Goal: Task Accomplishment & Management: Manage account settings

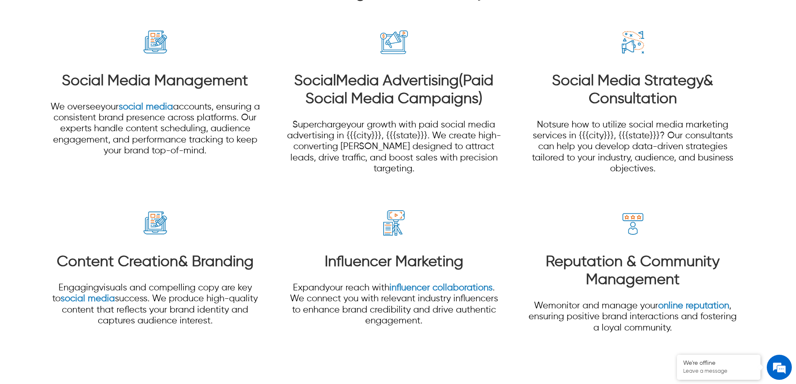
scroll to position [669, 0]
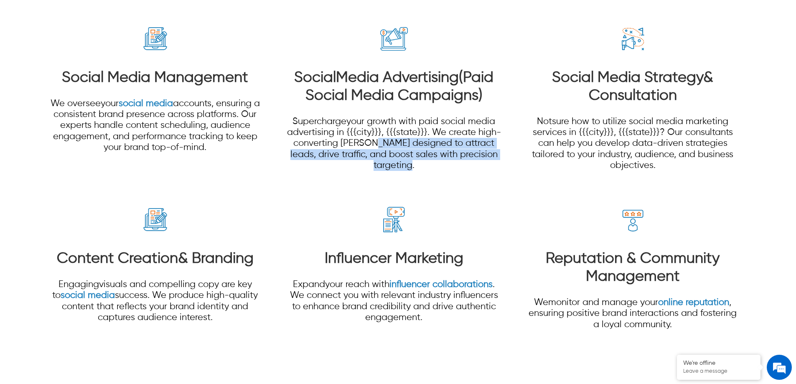
drag, startPoint x: 422, startPoint y: 168, endPoint x: 381, endPoint y: 148, distance: 45.6
click at [381, 148] on p "Supercharge your growth with paid social media advertising in {{{city}}}, {{{st…" at bounding box center [393, 143] width 215 height 55
click at [410, 153] on span "your growth with paid social media advertising in {{{city}}}, {{{state}}}. We c…" at bounding box center [394, 143] width 214 height 53
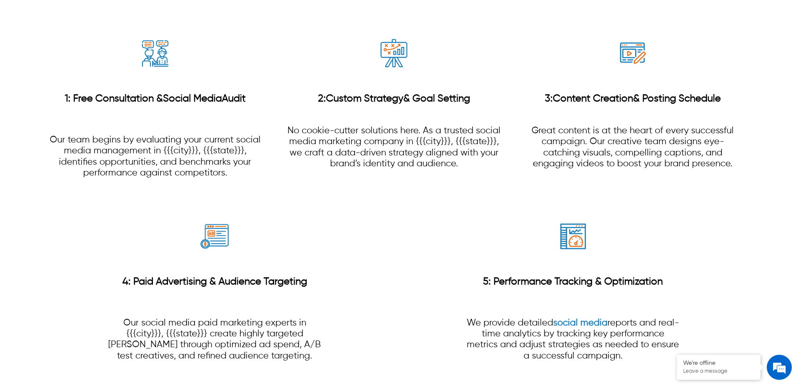
scroll to position [1755, 0]
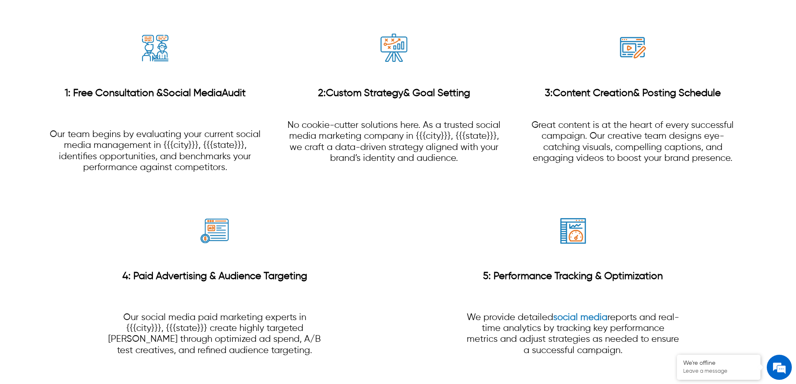
drag, startPoint x: 475, startPoint y: 102, endPoint x: 326, endPoint y: 100, distance: 149.2
click at [326, 100] on h3 "2: Custom Strategy & Goal Setting" at bounding box center [393, 93] width 215 height 31
click at [303, 198] on div "4: Paid Advertising & Audience Targeting Our social media paid marketing expert…" at bounding box center [214, 285] width 215 height 183
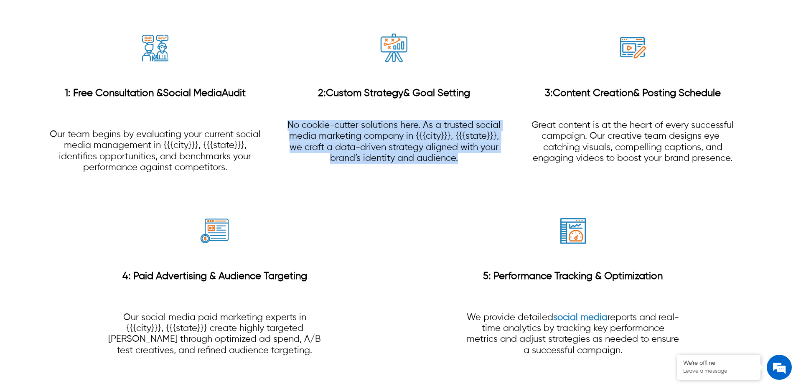
drag, startPoint x: 461, startPoint y: 161, endPoint x: 283, endPoint y: 129, distance: 181.8
click at [283, 129] on section "1: Free Consultation & Social Media Audit Our team begins by evaluating your cu…" at bounding box center [398, 194] width 717 height 366
click at [336, 134] on p "No cookie-cutter solutions here. As a trusted social media marketing company in…" at bounding box center [393, 142] width 215 height 44
drag, startPoint x: 461, startPoint y: 159, endPoint x: 290, endPoint y: 125, distance: 174.8
click at [290, 125] on p "No cookie-cutter solutions here. As a trusted social media marketing company in…" at bounding box center [393, 142] width 215 height 44
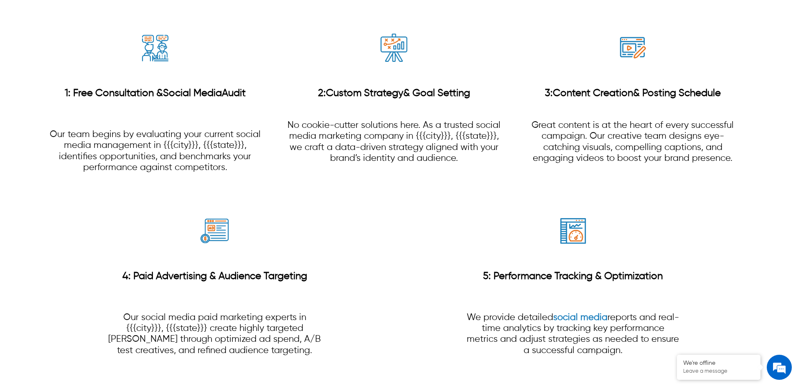
click at [700, 156] on p "Great content is at the heart of every successful campaign. Our creative team d…" at bounding box center [632, 142] width 215 height 44
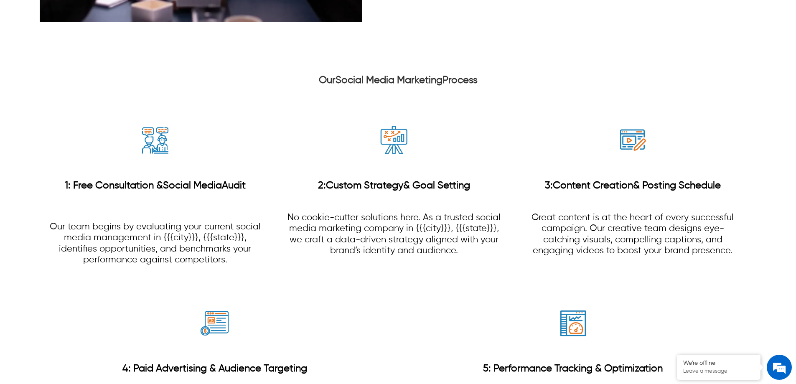
scroll to position [1672, 0]
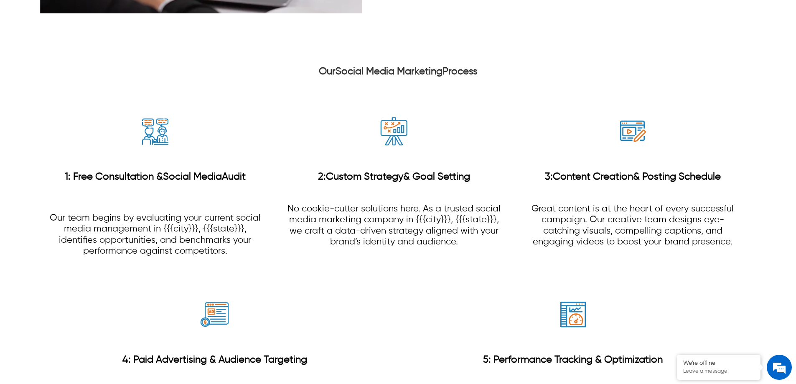
click at [426, 276] on div "2: Custom Strategy & Goal Setting No cookie-cutter solutions here. As a trusted…" at bounding box center [393, 185] width 215 height 183
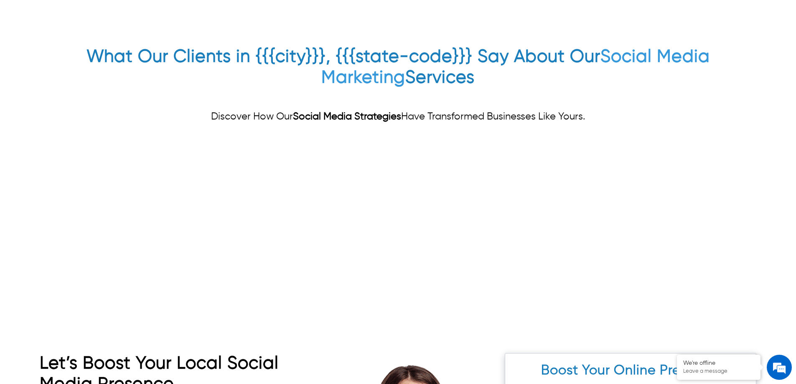
scroll to position [3177, 0]
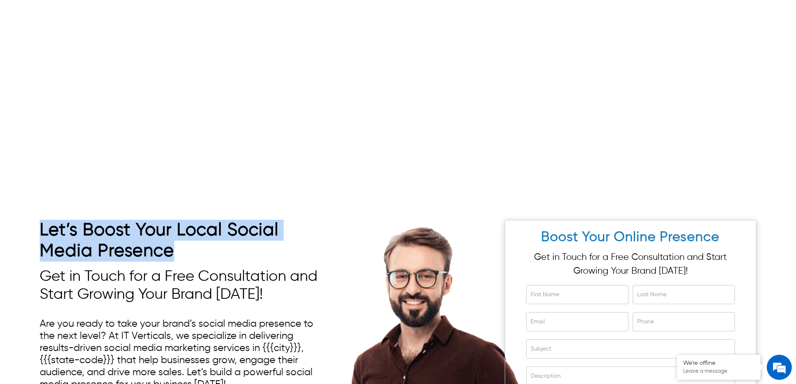
drag, startPoint x: 197, startPoint y: 256, endPoint x: 34, endPoint y: 228, distance: 165.8
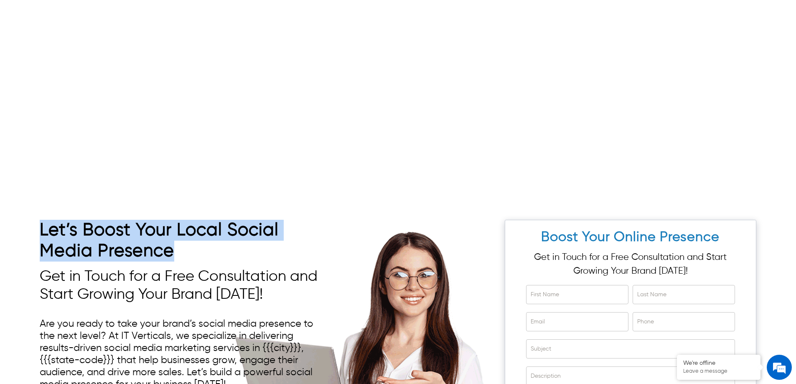
click at [34, 228] on div "Let’s Boost Your Local Social Media Presence Get in Touch for a Free Consultati…" at bounding box center [398, 362] width 796 height 335
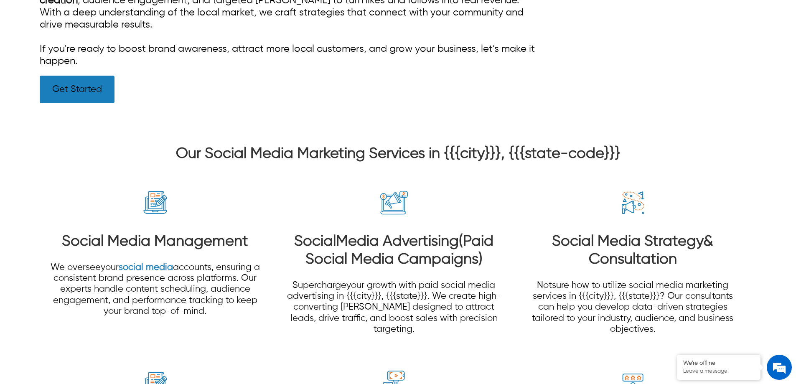
scroll to position [585, 0]
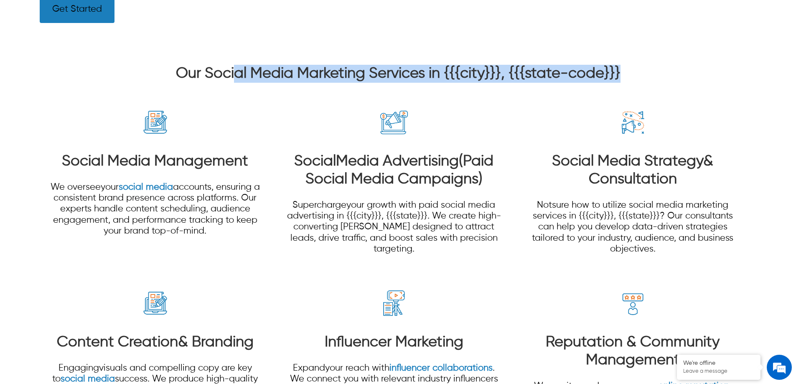
drag, startPoint x: 625, startPoint y: 75, endPoint x: 235, endPoint y: 77, distance: 390.0
click at [235, 77] on h3 "Our Social Media Marketing Services in {{{city}}}, {{{state-code}}}" at bounding box center [398, 74] width 717 height 18
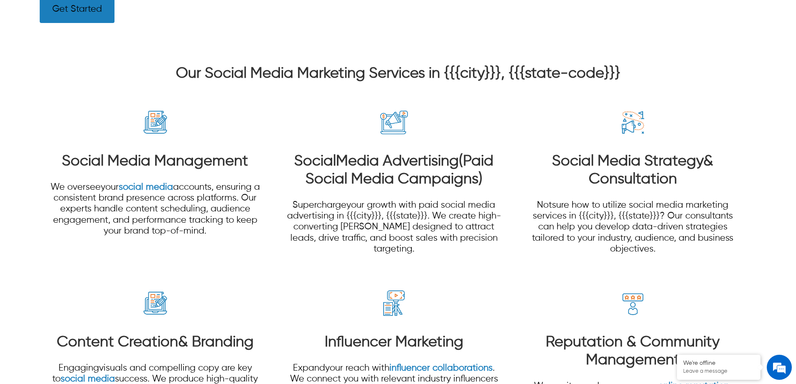
click at [513, 168] on section "Social Media Management We oversee your social media accounts, ensuring a consi…" at bounding box center [398, 340] width 717 height 510
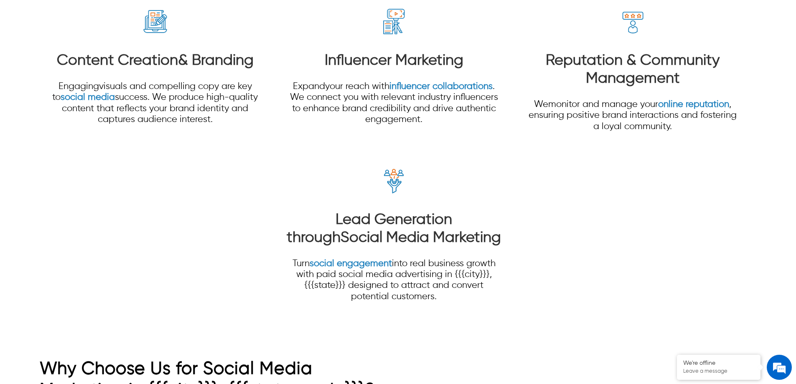
scroll to position [878, 0]
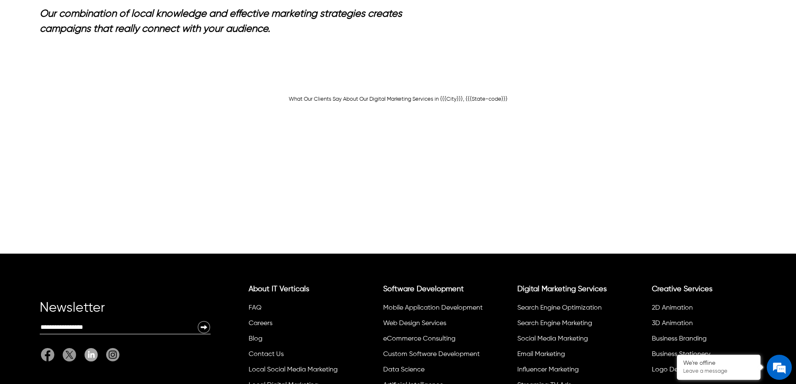
drag, startPoint x: 602, startPoint y: 204, endPoint x: 417, endPoint y: 187, distance: 185.6
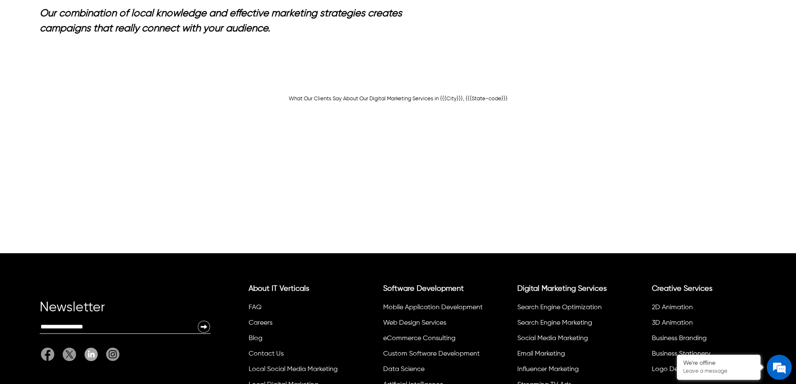
scroll to position [1735, 0]
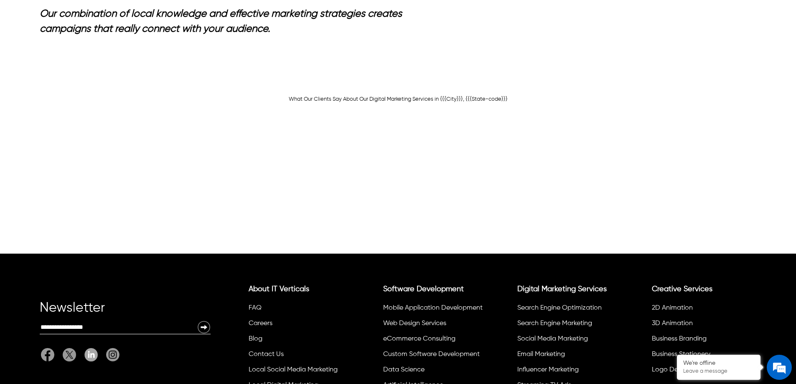
drag, startPoint x: 601, startPoint y: 204, endPoint x: 420, endPoint y: 195, distance: 181.6
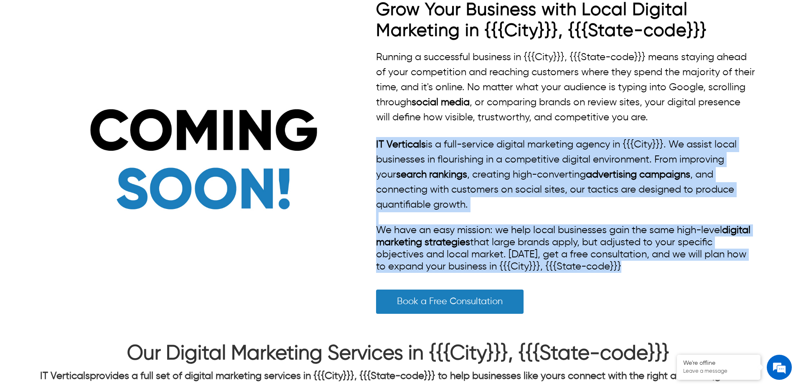
drag, startPoint x: 618, startPoint y: 270, endPoint x: 371, endPoint y: 143, distance: 278.2
click at [371, 143] on div "Grow Your Business with Local Digital Marketing in {{{City}}}, {{{State-code}}}…" at bounding box center [398, 162] width 717 height 324
copy div "IT Verticals is a full-service digital marketing agency in {{{City}}}. We assis…"
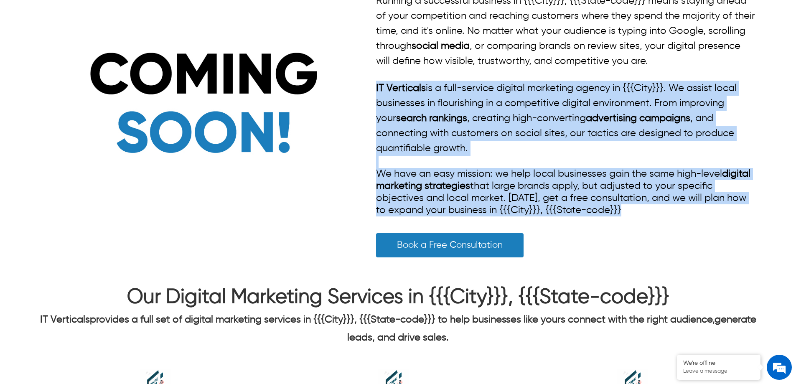
scroll to position [376, 0]
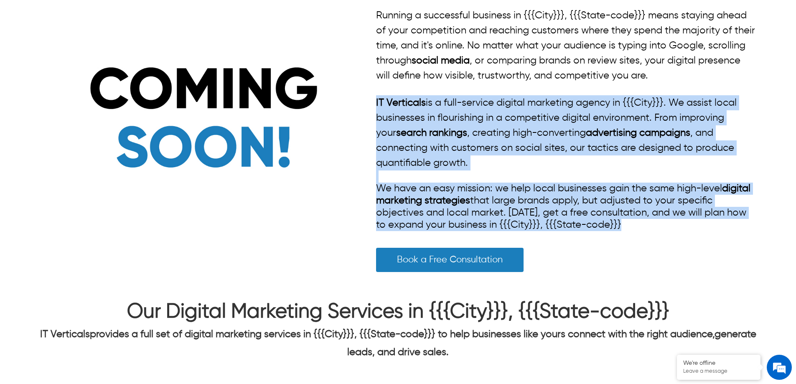
click at [425, 191] on div "Running a successful business in {{{City}}}, {{{State-code}}} means staying ahe…" at bounding box center [566, 119] width 380 height 223
drag, startPoint x: 622, startPoint y: 228, endPoint x: 377, endPoint y: 102, distance: 275.9
click at [377, 102] on div "Running a successful business in {{{City}}}, {{{State-code}}} means staying ahe…" at bounding box center [566, 119] width 380 height 223
copy div "IT Verticals is a full-service digital marketing agency in {{{City}}}. We assis…"
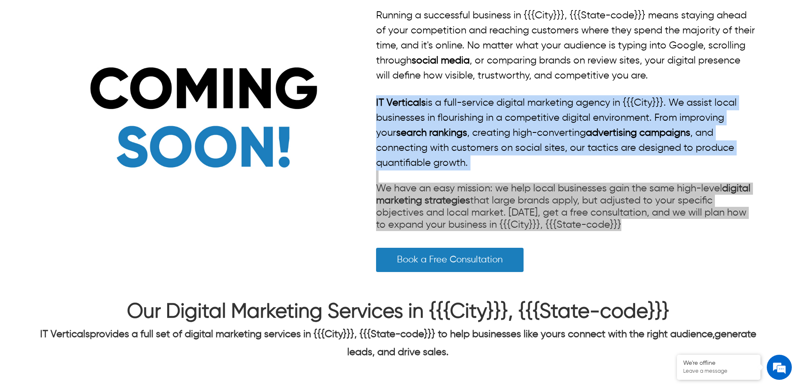
click at [495, 166] on p "IT Verticals is a full-service digital marketing agency in {{{City}}}. We assis…" at bounding box center [566, 132] width 380 height 75
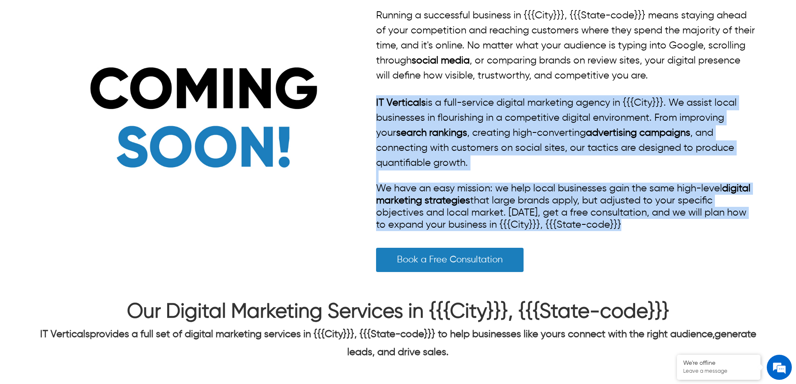
drag, startPoint x: 366, startPoint y: 101, endPoint x: 749, endPoint y: 229, distance: 403.9
click at [749, 229] on div "Grow Your Business with Local Digital Marketing in {{{City}}}, {{{State-code}}}…" at bounding box center [398, 120] width 717 height 324
click at [642, 225] on div "Running a successful business in {{{City}}}, {{{State-code}}} means staying ahe…" at bounding box center [566, 119] width 380 height 223
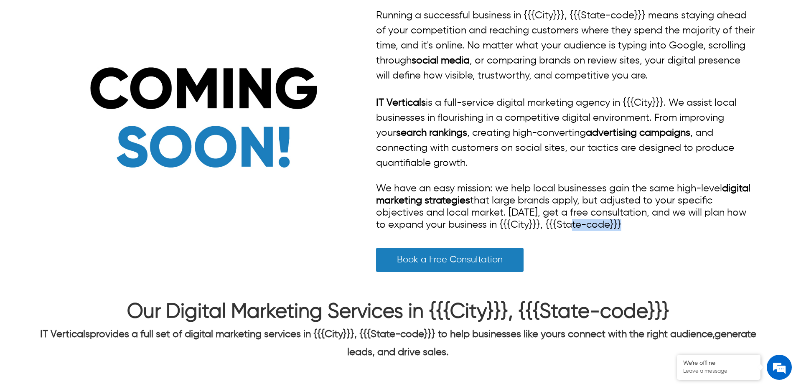
drag, startPoint x: 642, startPoint y: 225, endPoint x: 561, endPoint y: 219, distance: 80.5
click at [569, 220] on div "Running a successful business in {{{City}}}, {{{State-code}}} means staying ahe…" at bounding box center [566, 119] width 380 height 223
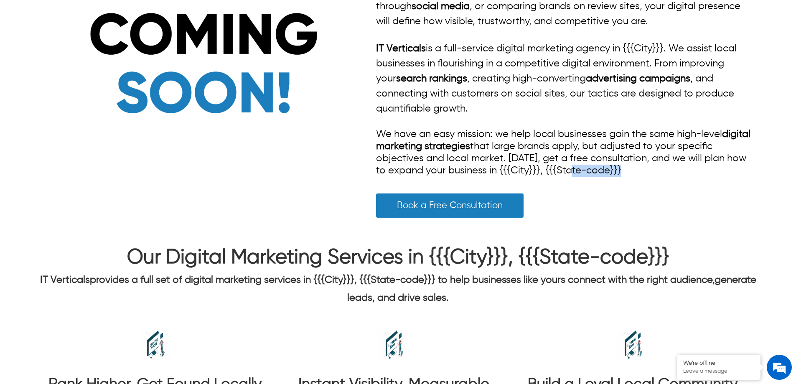
scroll to position [543, 0]
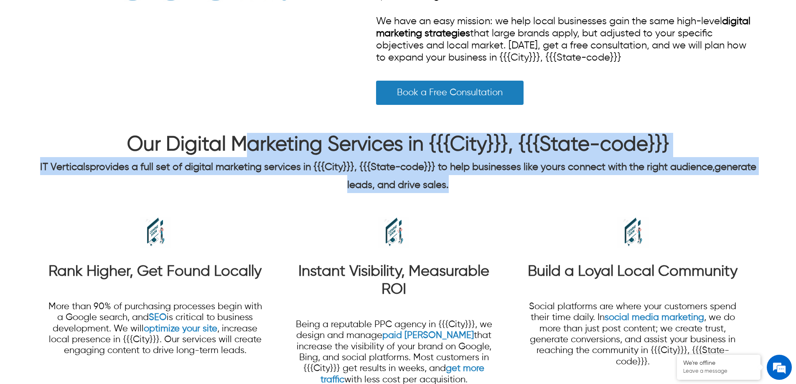
drag, startPoint x: 475, startPoint y: 200, endPoint x: 250, endPoint y: 164, distance: 227.2
click at [250, 164] on h3 "Our Digital Marketing Services in {{{City}}}, {{{State-code}}} IT Verticals pro…" at bounding box center [398, 163] width 717 height 60
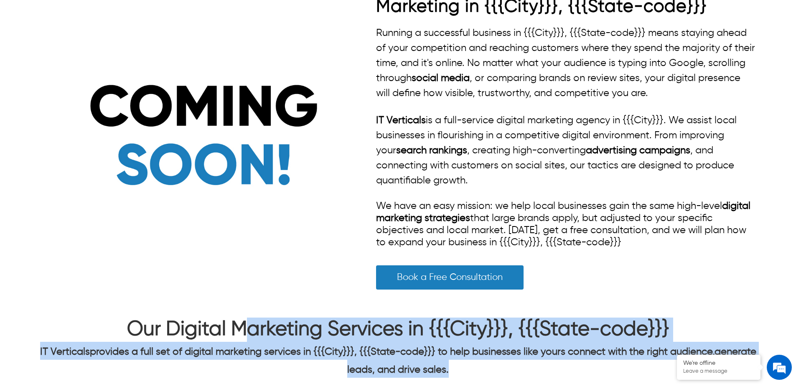
scroll to position [460, 0]
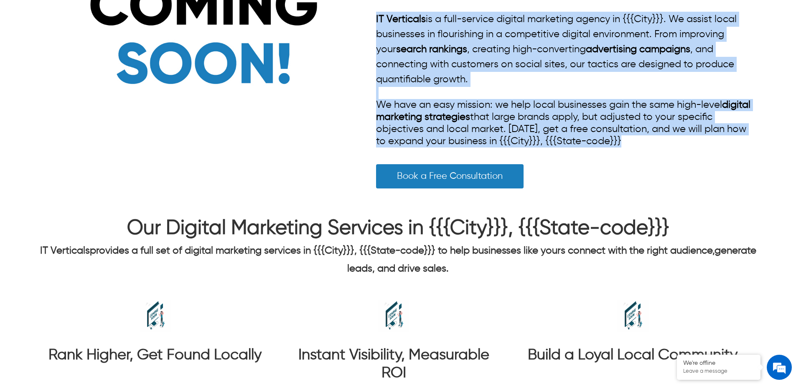
drag, startPoint x: 630, startPoint y: 143, endPoint x: 362, endPoint y: 12, distance: 298.3
click at [362, 12] on div "Grow Your Business with Local Digital Marketing in {{{City}}}, {{{State-code}}}…" at bounding box center [398, 36] width 717 height 324
click at [409, 86] on p "IT Verticals is a full-service digital marketing agency in {{{City}}}. We assis…" at bounding box center [566, 49] width 380 height 75
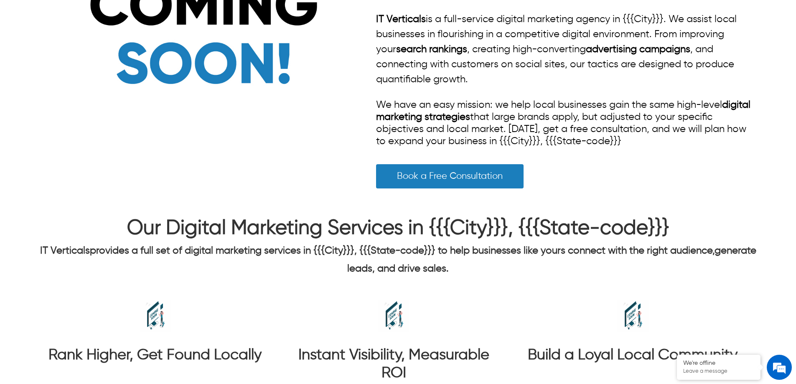
click at [391, 93] on div "Running a successful business in {{{City}}}, {{{State-code}}} means staying ahe…" at bounding box center [566, 35] width 380 height 223
click at [376, 105] on div "Running a successful business in {{{City}}}, {{{State-code}}} means staying ahe…" at bounding box center [566, 35] width 380 height 223
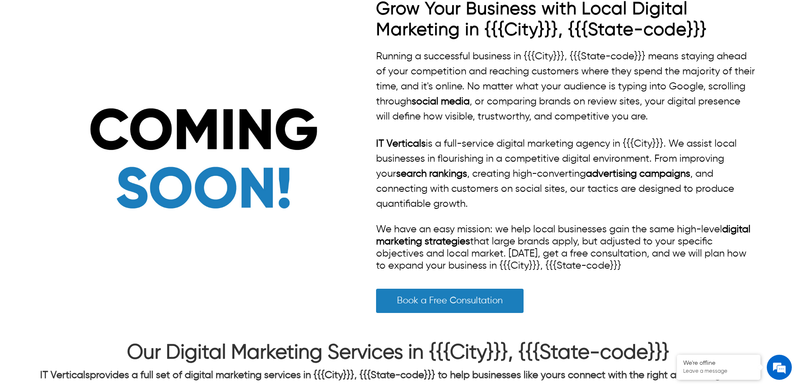
scroll to position [334, 0]
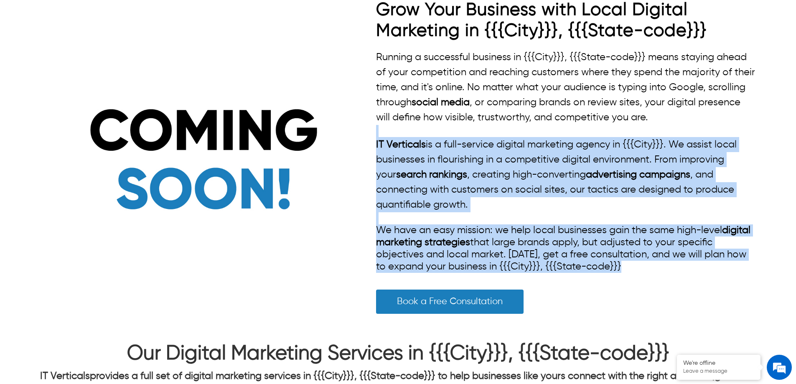
drag, startPoint x: 625, startPoint y: 267, endPoint x: 366, endPoint y: 133, distance: 292.0
click at [366, 133] on div "Grow Your Business with Local Digital Marketing in {{{City}}}, {{{State-code}}}…" at bounding box center [398, 162] width 717 height 324
click at [621, 265] on div "Running a successful business in {{{City}}}, {{{State-code}}} means staying ahe…" at bounding box center [566, 161] width 380 height 223
drag, startPoint x: 604, startPoint y: 265, endPoint x: 369, endPoint y: 145, distance: 263.4
click at [369, 145] on div "Grow Your Business with Local Digital Marketing in {{{City}}}, {{{State-code}}}…" at bounding box center [398, 162] width 717 height 324
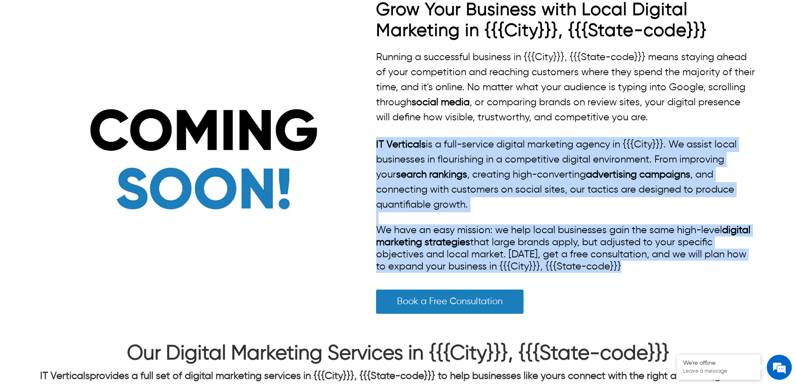
click at [442, 221] on div "Running a successful business in {{{City}}}, {{{State-code}}} means staying ahe…" at bounding box center [566, 161] width 380 height 223
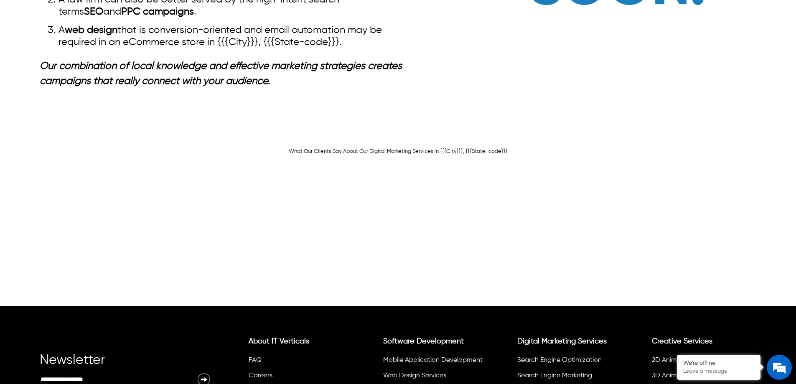
scroll to position [1675, 0]
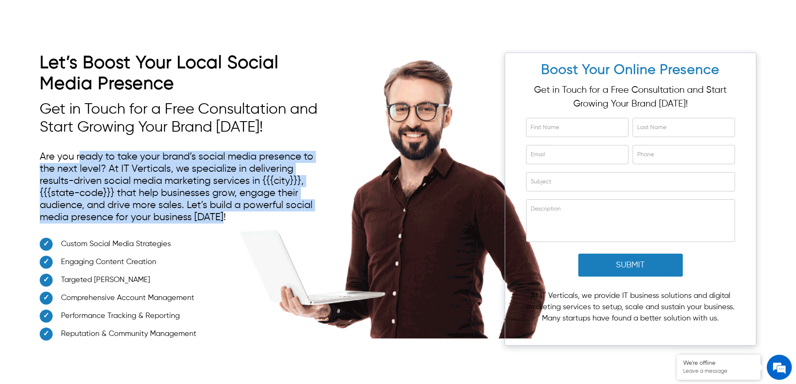
drag, startPoint x: 233, startPoint y: 214, endPoint x: 81, endPoint y: 158, distance: 161.7
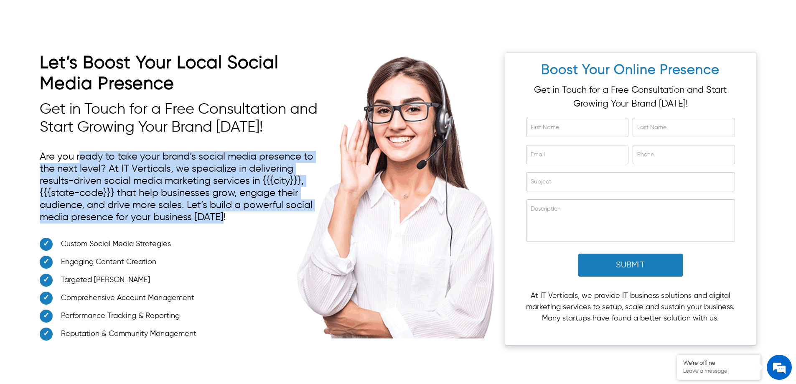
click at [81, 161] on p "Are you ready to take your brand’s social media presence to the next level? At …" at bounding box center [183, 187] width 287 height 81
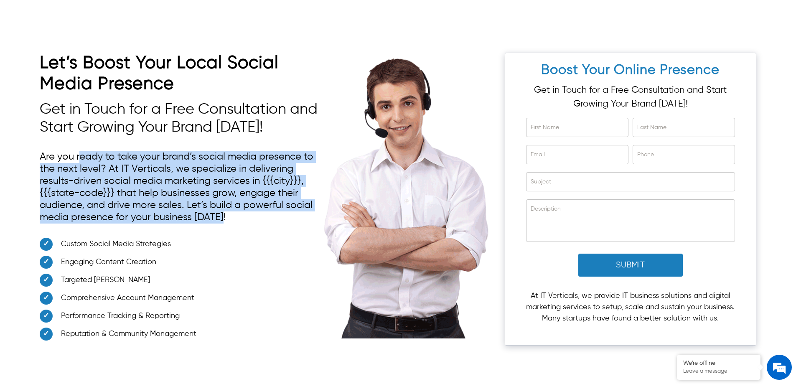
click at [156, 180] on p "Are you ready to take your brand’s social media presence to the next level? At …" at bounding box center [183, 187] width 287 height 81
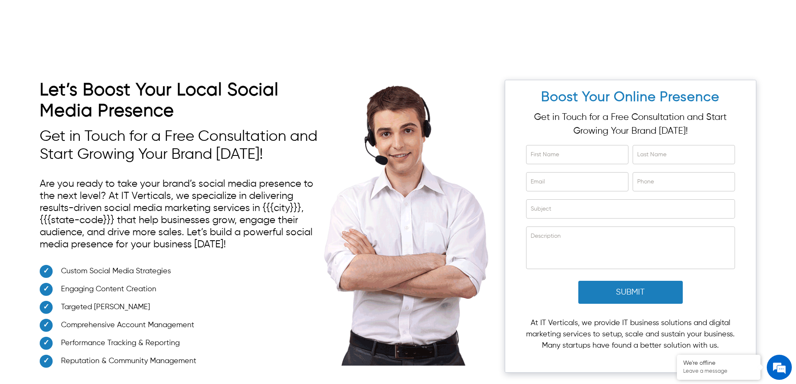
scroll to position [3302, 0]
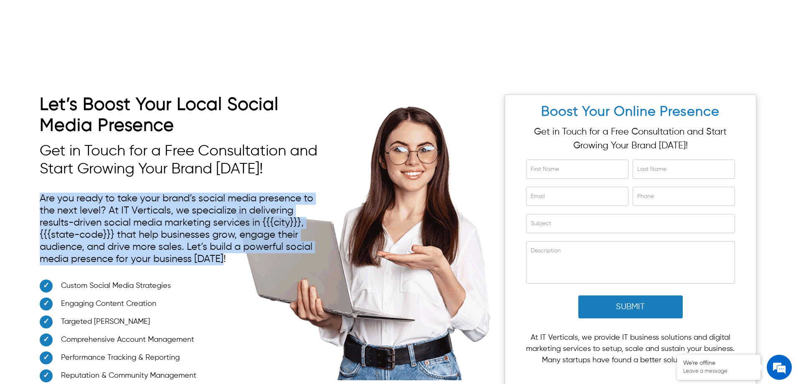
drag, startPoint x: 227, startPoint y: 259, endPoint x: 21, endPoint y: 190, distance: 216.6
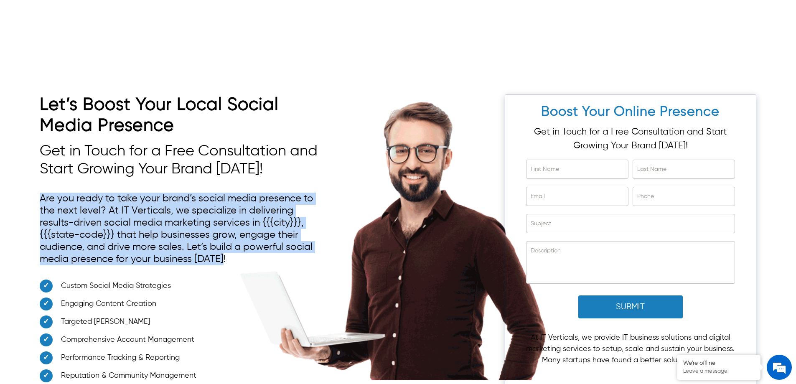
click at [21, 190] on div "Let’s Boost Your Local Social Media Presence Get in Touch for a Free Consultati…" at bounding box center [398, 236] width 796 height 335
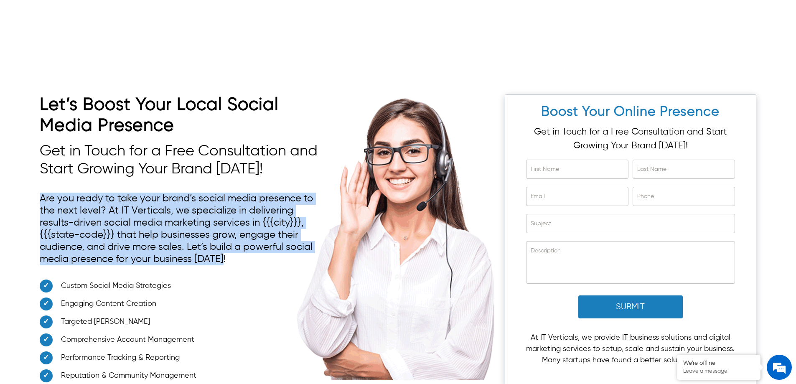
click at [197, 244] on p "Are you ready to take your brand’s social media presence to the next level? At …" at bounding box center [183, 229] width 287 height 81
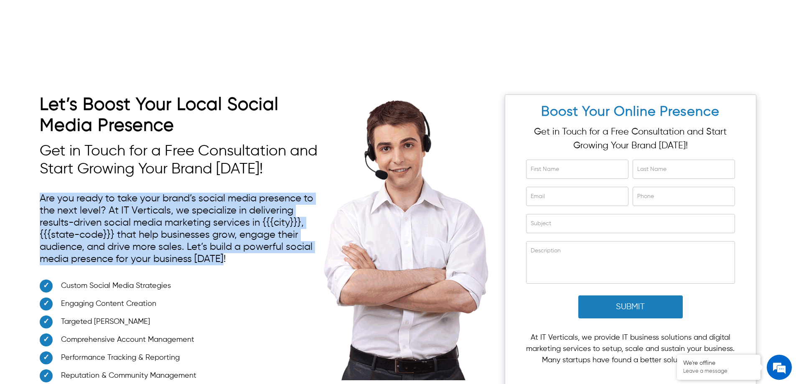
drag, startPoint x: 224, startPoint y: 263, endPoint x: 34, endPoint y: 186, distance: 204.9
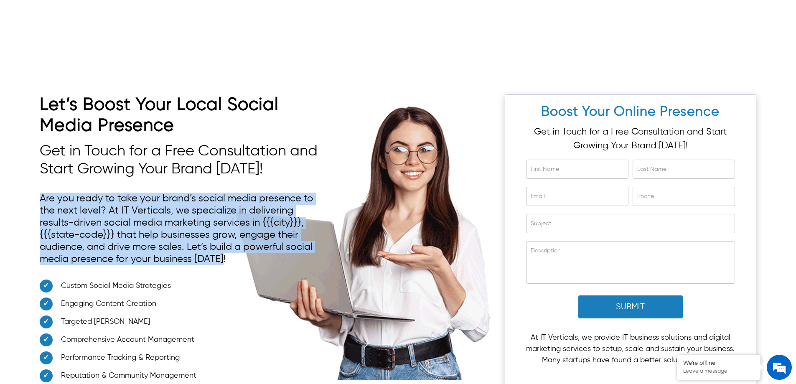
click at [34, 186] on div "Let’s Boost Your Local Social Media Presence Get in Touch for a Free Consultati…" at bounding box center [398, 236] width 796 height 335
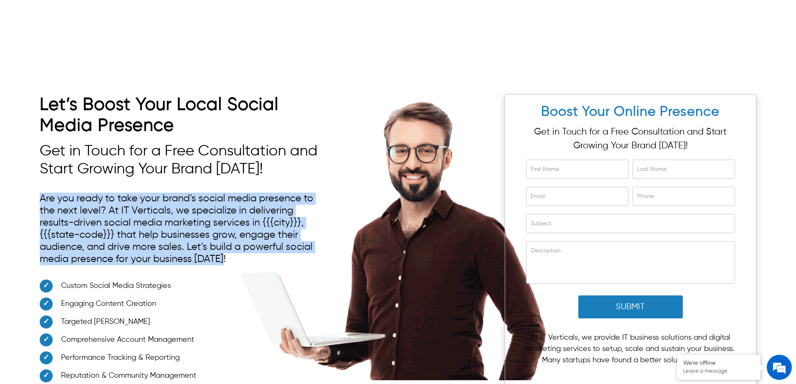
click at [229, 266] on p "Are you ready to take your brand’s social media presence to the next level? At …" at bounding box center [183, 229] width 287 height 81
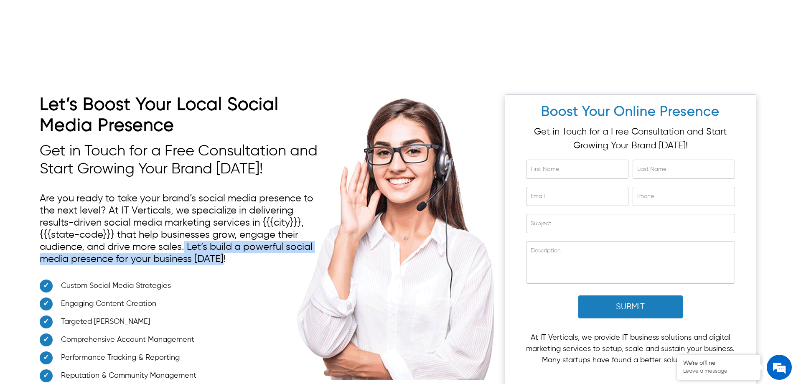
drag, startPoint x: 228, startPoint y: 264, endPoint x: 185, endPoint y: 247, distance: 46.5
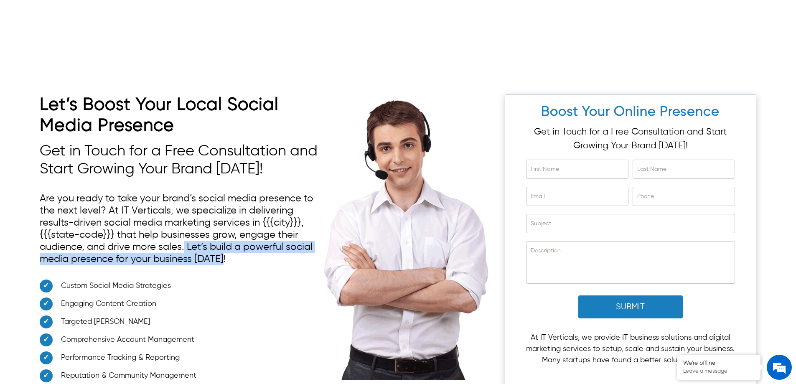
click at [185, 247] on p "Are you ready to take your brand’s social media presence to the next level? At …" at bounding box center [183, 229] width 287 height 81
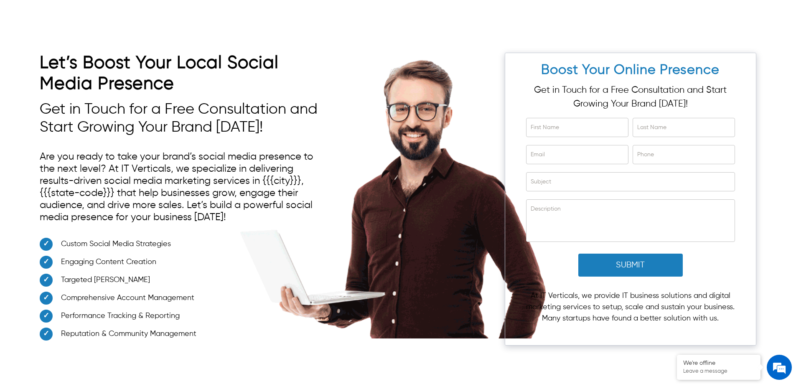
click at [151, 161] on p "Are you ready to take your brand’s social media presence to the next level? At …" at bounding box center [183, 187] width 287 height 81
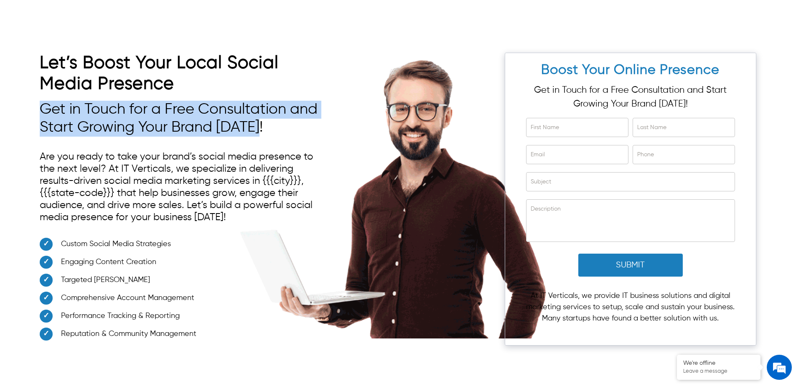
drag, startPoint x: 274, startPoint y: 130, endPoint x: 27, endPoint y: 104, distance: 247.9
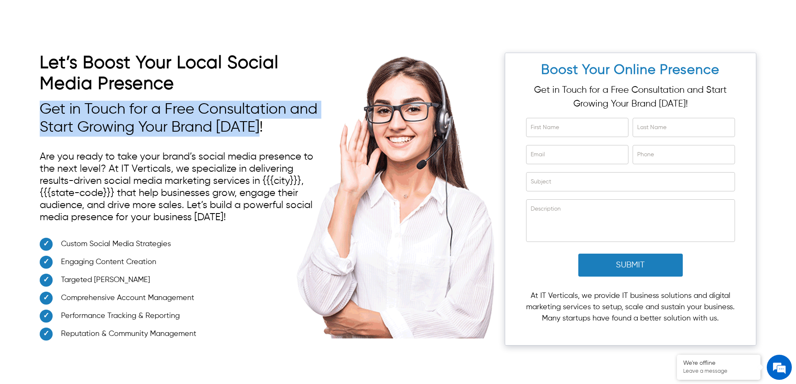
click at [27, 104] on div "Let’s Boost Your Local Social Media Presence Get in Touch for a Free Consultati…" at bounding box center [398, 195] width 796 height 335
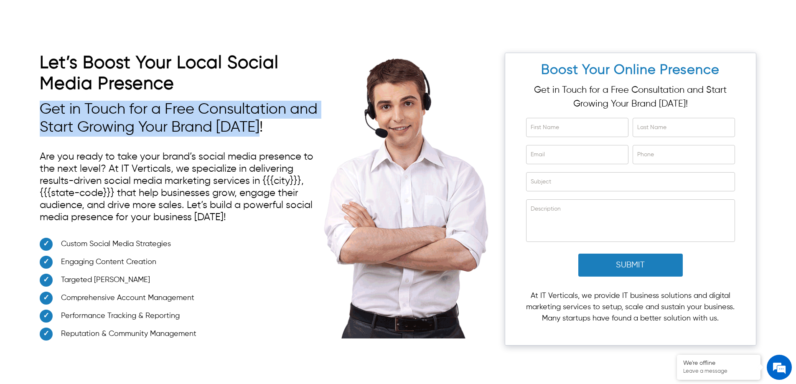
click at [126, 122] on h3 "Get in Touch for a Free Consultation and Start Growing Your Brand [DATE]!" at bounding box center [183, 119] width 287 height 36
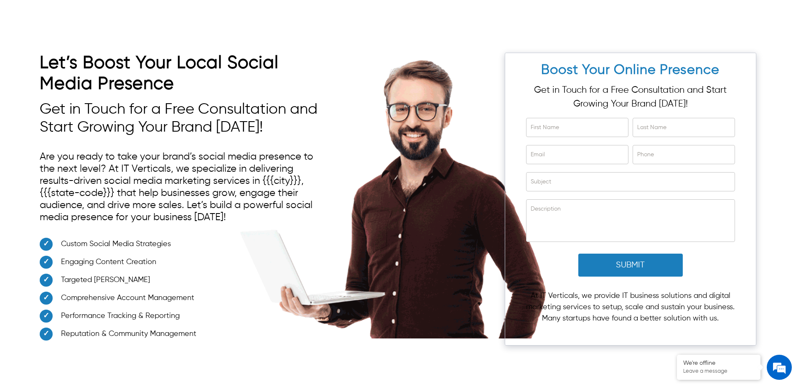
click at [238, 131] on h3 "Get in Touch for a Free Consultation and Start Growing Your Brand [DATE]!" at bounding box center [183, 119] width 287 height 36
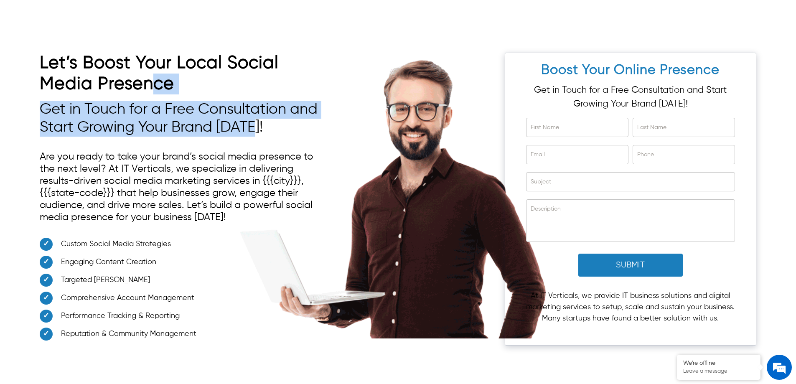
drag, startPoint x: 261, startPoint y: 134, endPoint x: 139, endPoint y: 148, distance: 122.9
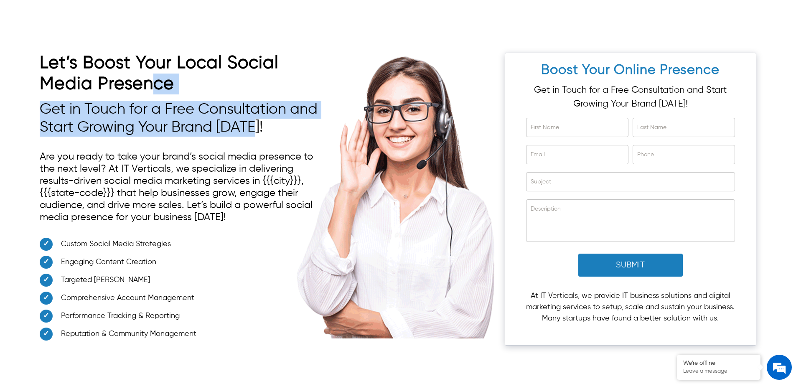
click at [150, 99] on div "Let’s Boost Your Local Social Media Presence Get in Touch for a Free Consultati…" at bounding box center [183, 199] width 287 height 293
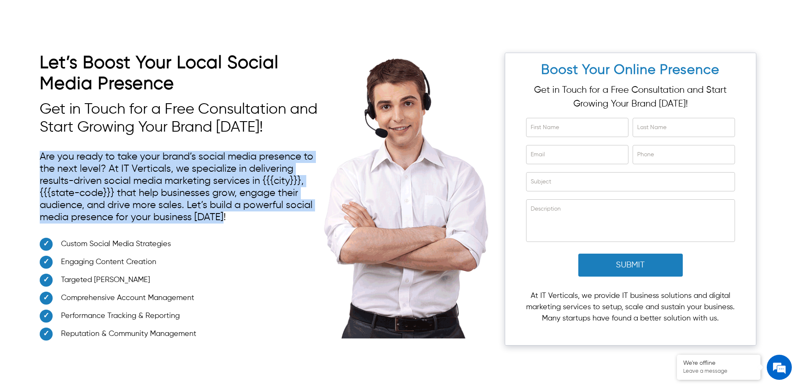
drag, startPoint x: 234, startPoint y: 222, endPoint x: 77, endPoint y: 189, distance: 159.8
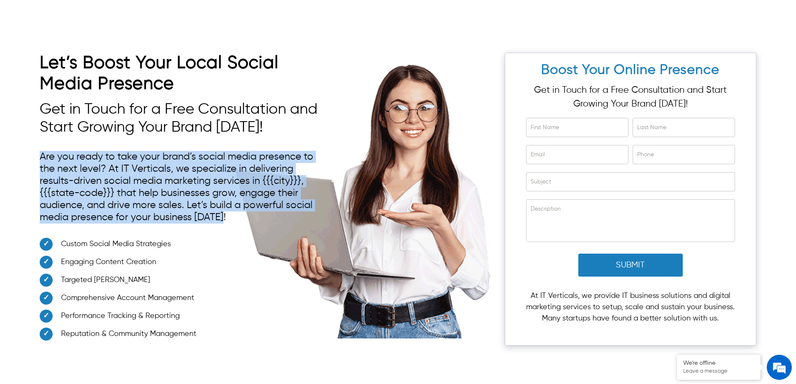
click at [22, 155] on div "Let’s Boost Your Local Social Media Presence Get in Touch for a Free Consultati…" at bounding box center [398, 195] width 796 height 335
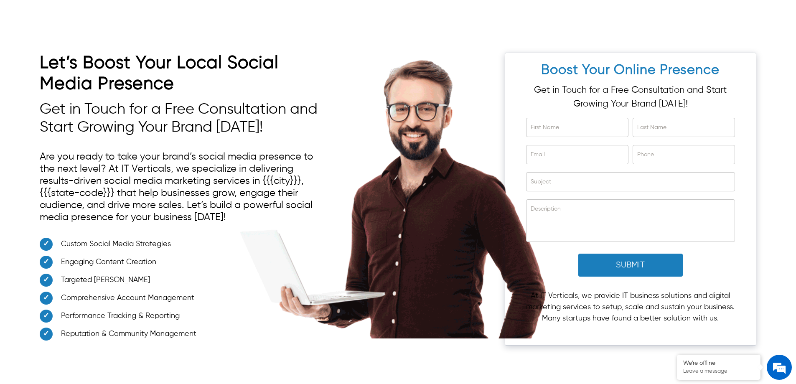
click at [271, 259] on li "Engaging Content Creation" at bounding box center [183, 265] width 287 height 18
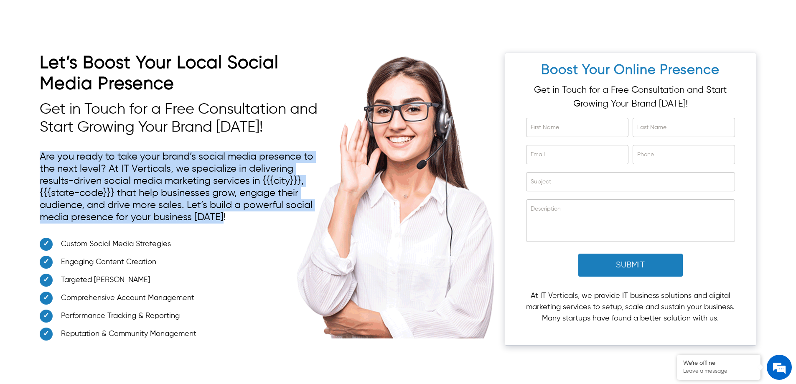
drag, startPoint x: 228, startPoint y: 217, endPoint x: 28, endPoint y: 139, distance: 214.9
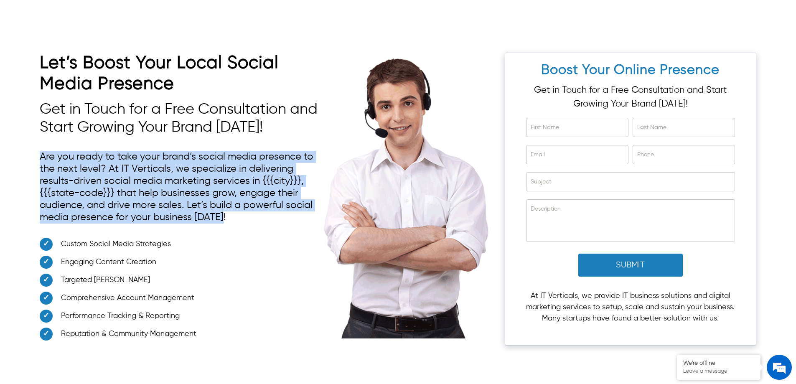
click at [28, 139] on div "Let’s Boost Your Local Social Media Presence Get in Touch for a Free Consultati…" at bounding box center [398, 195] width 796 height 335
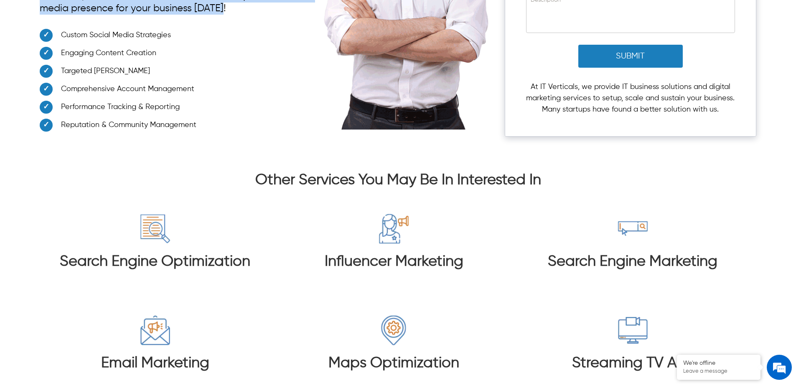
scroll to position [3427, 0]
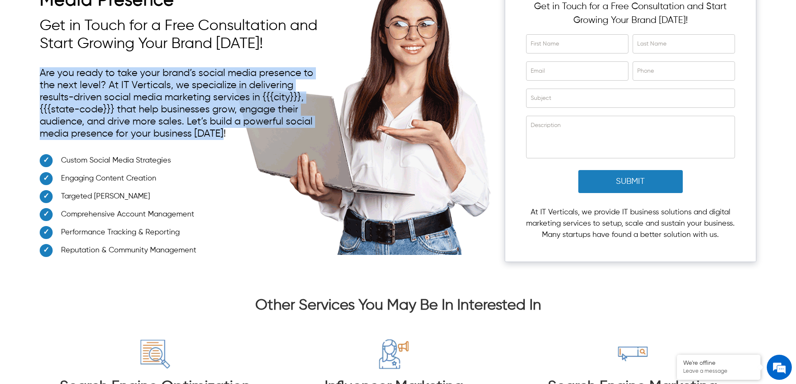
click at [142, 71] on p "Are you ready to take your brand’s social media presence to the next level? At …" at bounding box center [183, 103] width 287 height 81
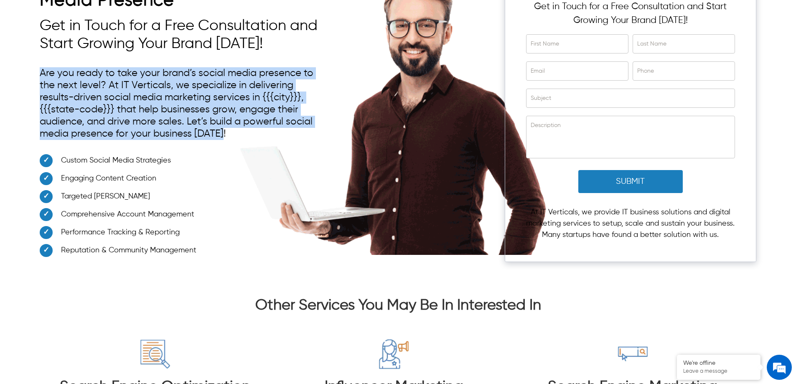
drag, startPoint x: 230, startPoint y: 140, endPoint x: 23, endPoint y: 55, distance: 223.2
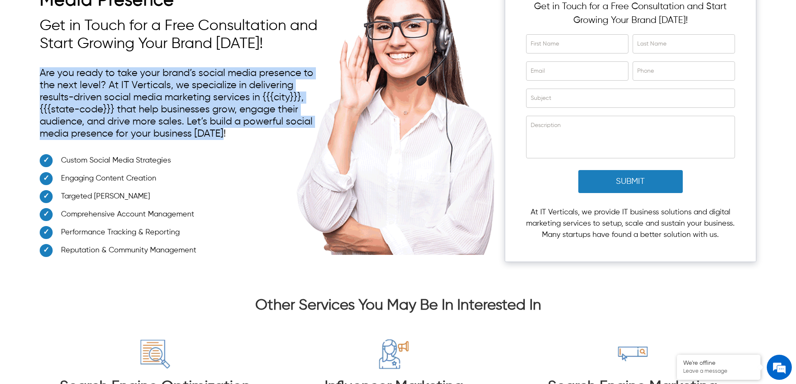
click at [24, 54] on div "Let’s Boost Your Local Social Media Presence Get in Touch for a Free Consultati…" at bounding box center [398, 111] width 796 height 335
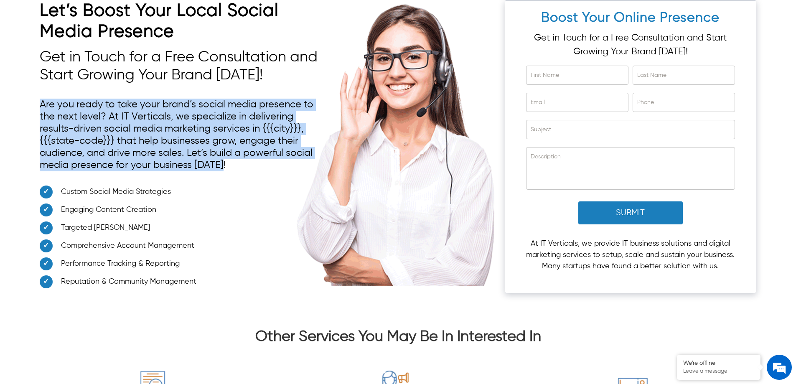
scroll to position [3344, 0]
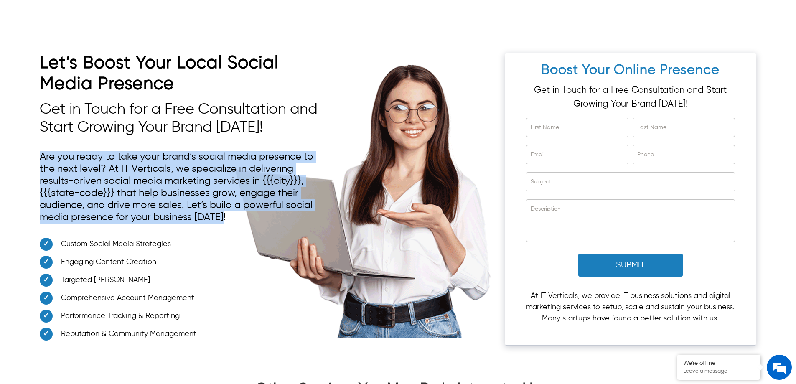
click at [225, 212] on p "Are you ready to take your brand’s social media presence to the next level? At …" at bounding box center [183, 187] width 287 height 81
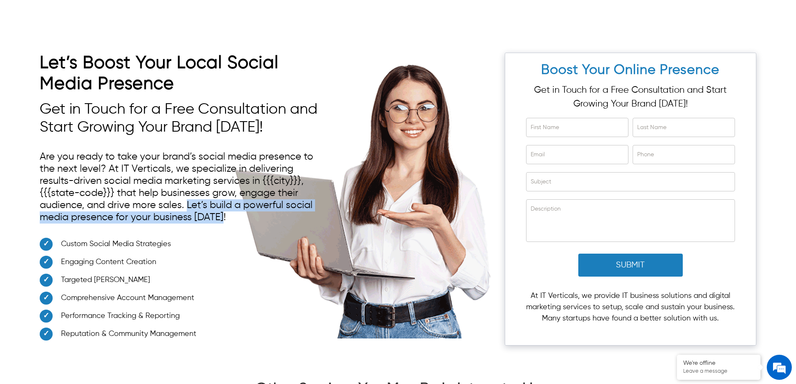
drag, startPoint x: 187, startPoint y: 206, endPoint x: 225, endPoint y: 219, distance: 40.0
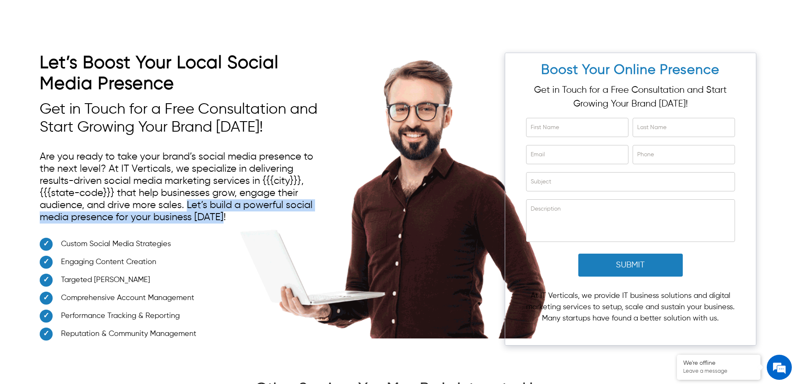
click at [225, 219] on p "Are you ready to take your brand’s social media presence to the next level? At …" at bounding box center [183, 187] width 287 height 81
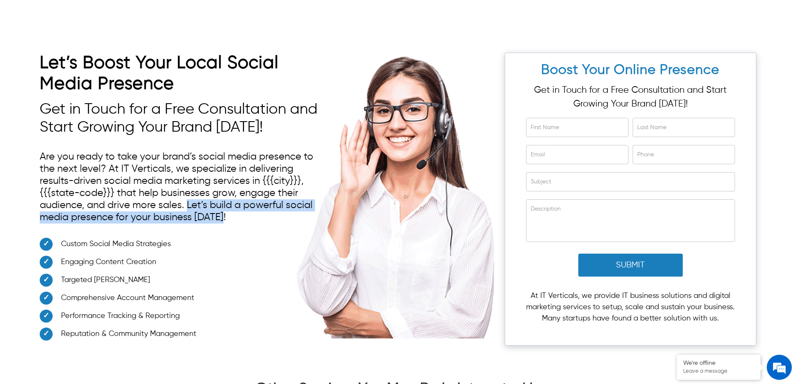
click at [225, 220] on p "Are you ready to take your brand’s social media presence to the next level? At …" at bounding box center [183, 187] width 287 height 81
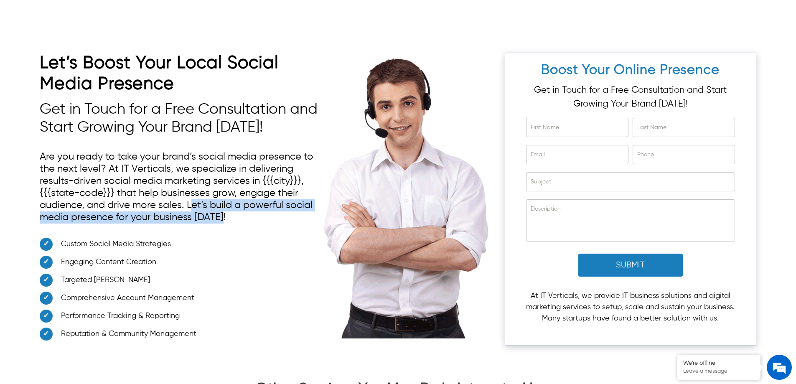
drag, startPoint x: 225, startPoint y: 221, endPoint x: 191, endPoint y: 206, distance: 36.7
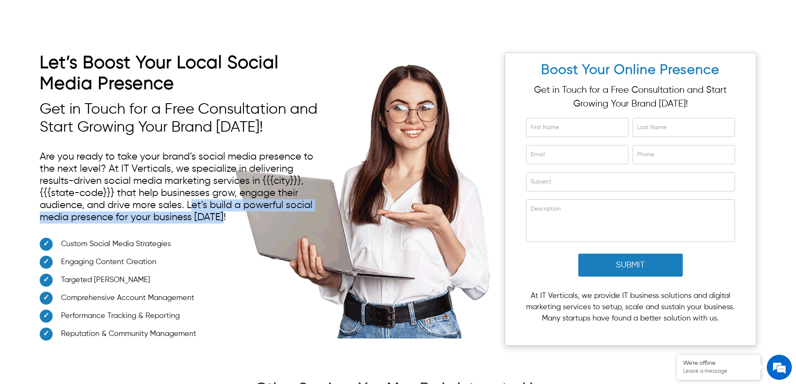
click at [191, 206] on p "Are you ready to take your brand’s social media presence to the next level? At …" at bounding box center [183, 187] width 287 height 81
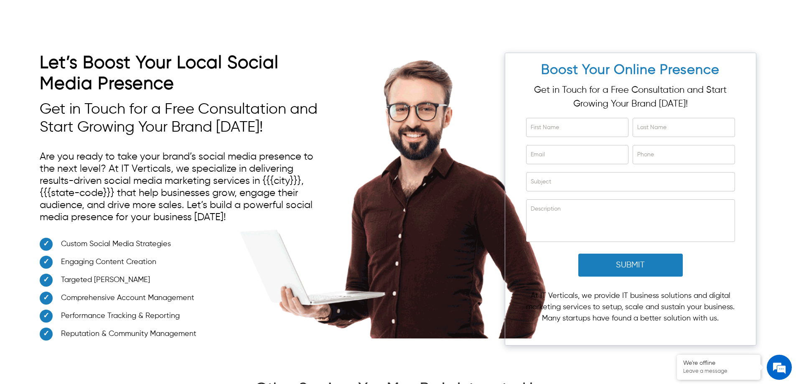
click at [187, 210] on p "Are you ready to take your brand’s social media presence to the next level? At …" at bounding box center [183, 187] width 287 height 81
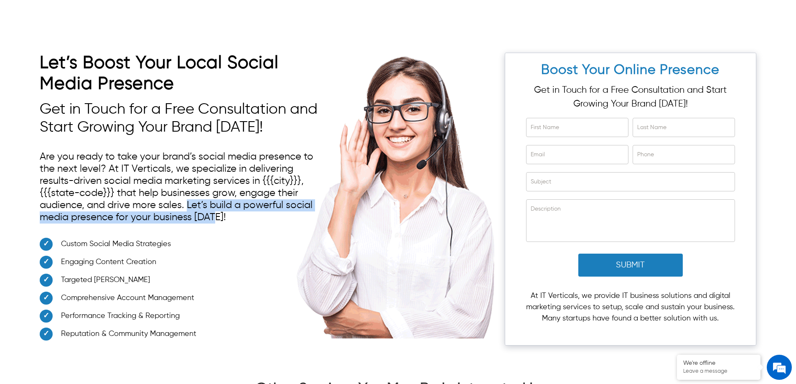
drag, startPoint x: 187, startPoint y: 209, endPoint x: 217, endPoint y: 215, distance: 31.1
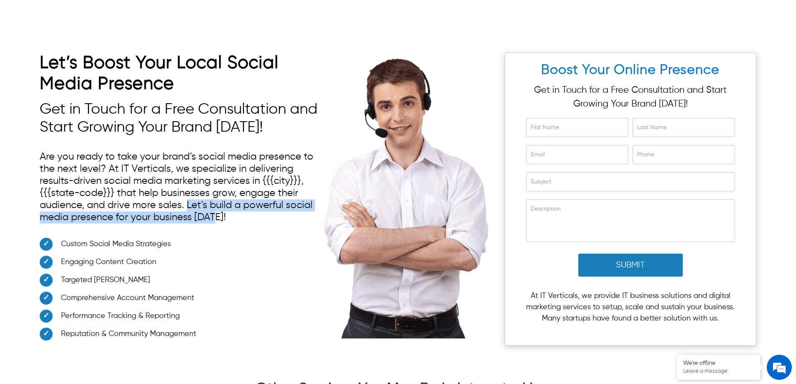
click at [217, 215] on p "Are you ready to take your brand’s social media presence to the next level? At …" at bounding box center [183, 187] width 287 height 81
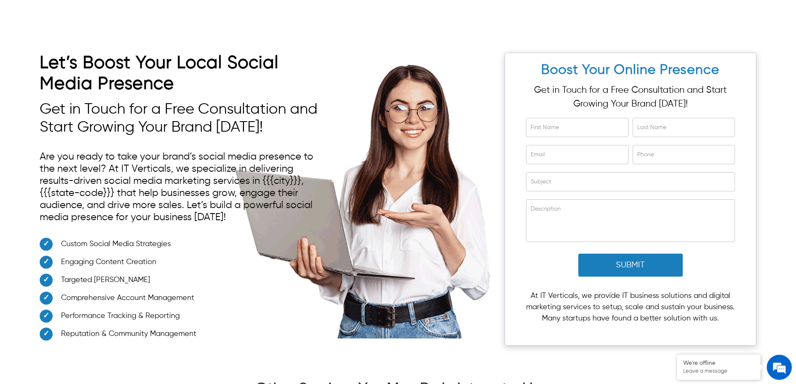
click at [284, 250] on li "Custom Social Media Strategies" at bounding box center [183, 247] width 287 height 18
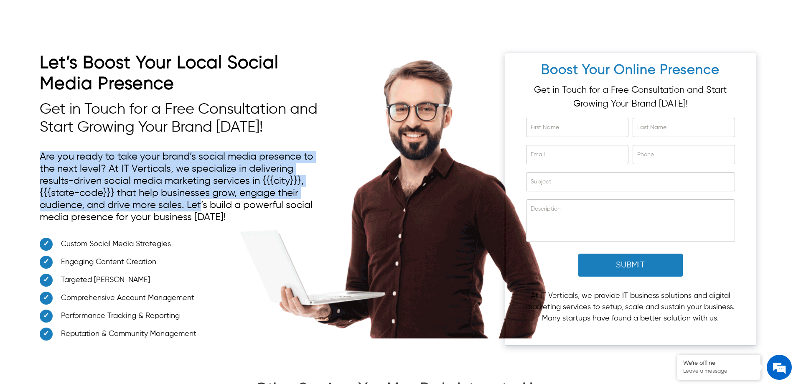
drag, startPoint x: 42, startPoint y: 157, endPoint x: 203, endPoint y: 208, distance: 168.7
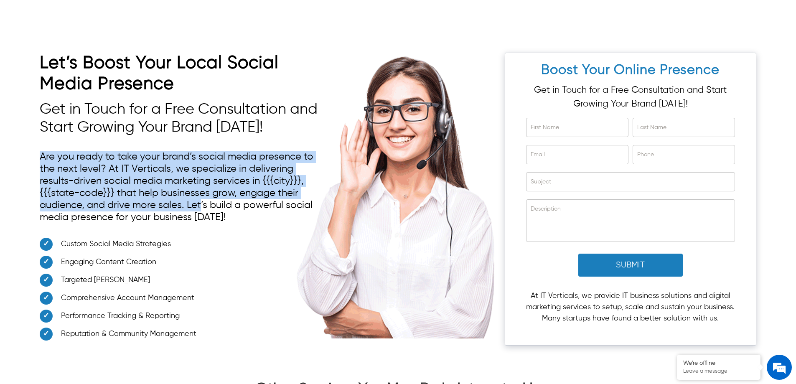
click at [203, 208] on p "Are you ready to take your brand’s social media presence to the next level? At …" at bounding box center [183, 187] width 287 height 81
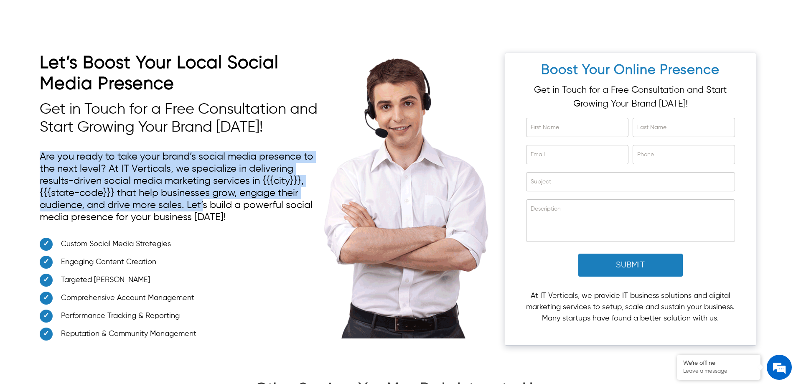
click at [137, 208] on p "Are you ready to take your brand’s social media presence to the next level? At …" at bounding box center [183, 187] width 287 height 81
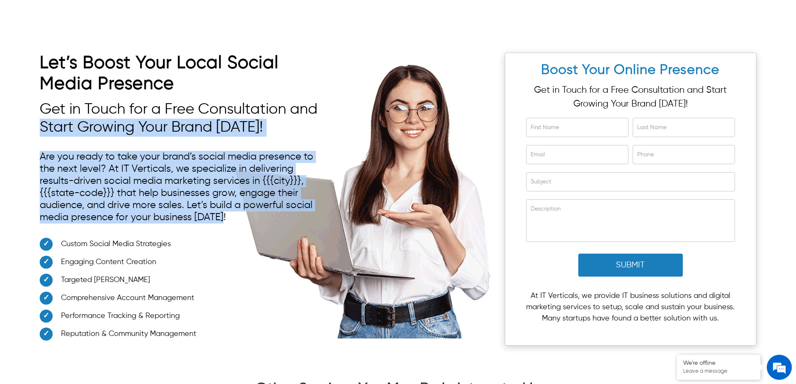
drag, startPoint x: 231, startPoint y: 222, endPoint x: 23, endPoint y: 134, distance: 225.9
click at [23, 134] on div "Let’s Boost Your Local Social Media Presence Get in Touch for a Free Consultati…" at bounding box center [398, 195] width 796 height 335
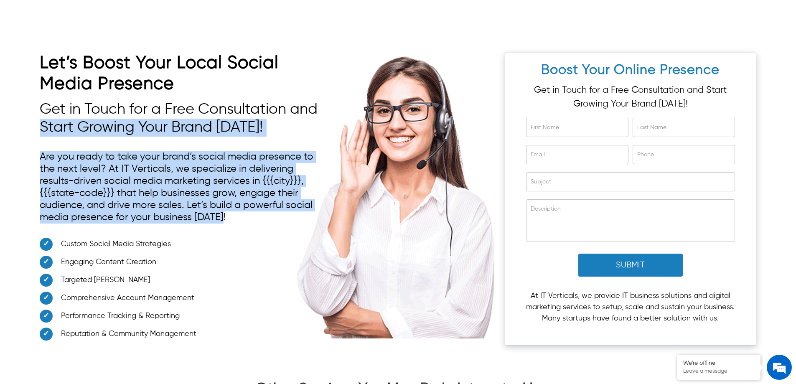
click at [185, 204] on p "Are you ready to take your brand’s social media presence to the next level? At …" at bounding box center [183, 187] width 287 height 81
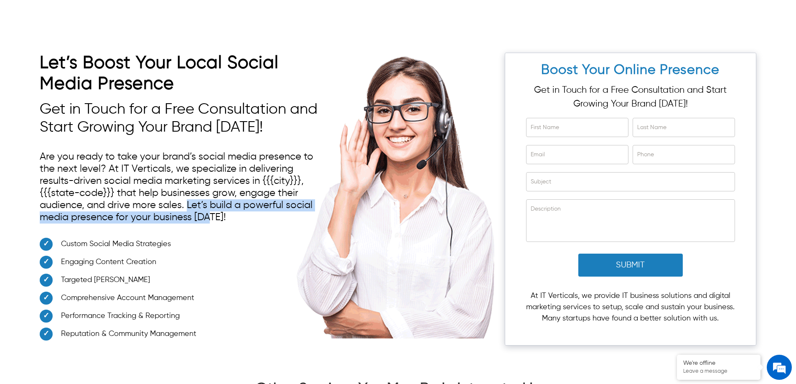
drag, startPoint x: 187, startPoint y: 206, endPoint x: 211, endPoint y: 216, distance: 26.2
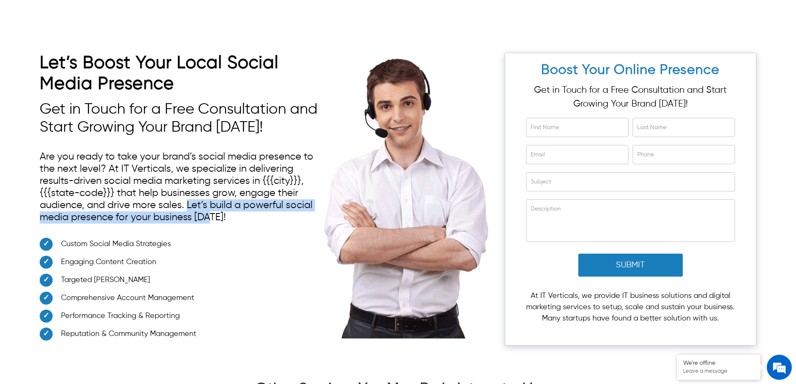
click at [211, 216] on p "Are you ready to take your brand’s social media presence to the next level? At …" at bounding box center [183, 187] width 287 height 81
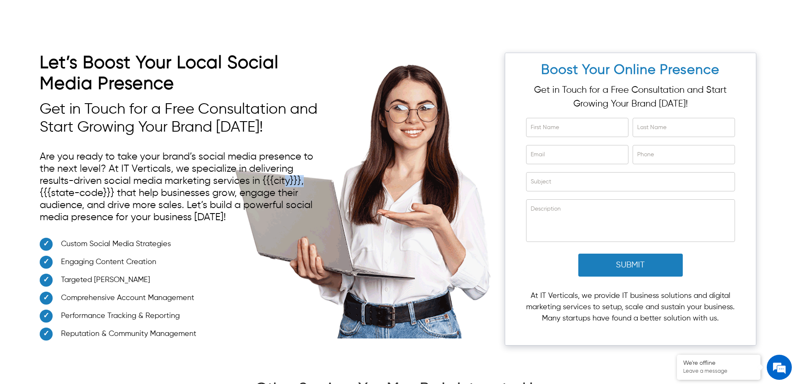
drag, startPoint x: 303, startPoint y: 180, endPoint x: 236, endPoint y: 181, distance: 66.5
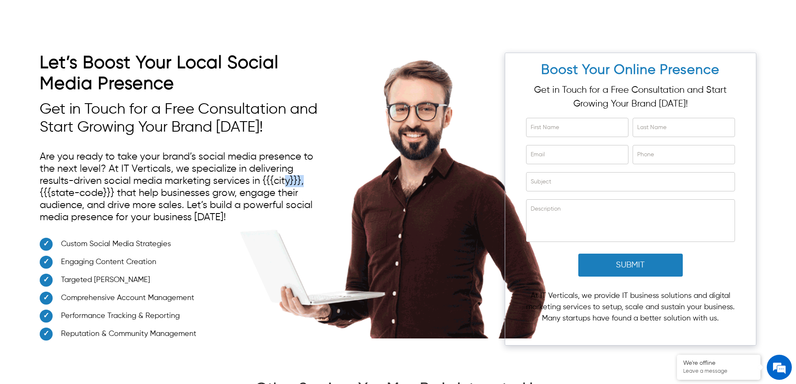
click at [280, 181] on p "Are you ready to take your brand’s social media presence to the next level? At …" at bounding box center [183, 187] width 287 height 81
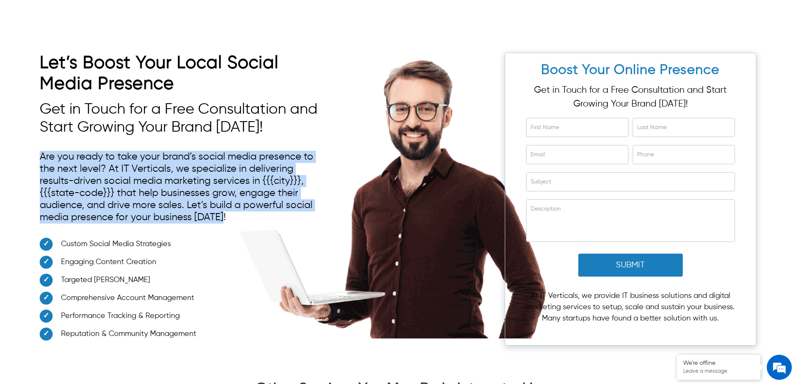
drag, startPoint x: 236, startPoint y: 220, endPoint x: 4, endPoint y: 160, distance: 240.0
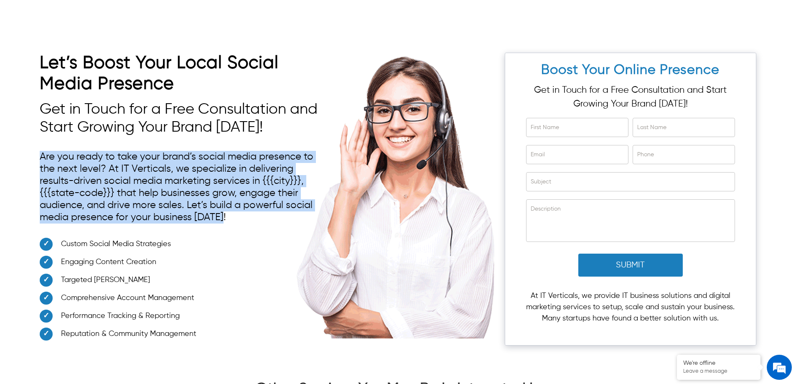
click at [4, 160] on div "Let’s Boost Your Local Social Media Presence Get in Touch for a Free Consultati…" at bounding box center [398, 195] width 796 height 335
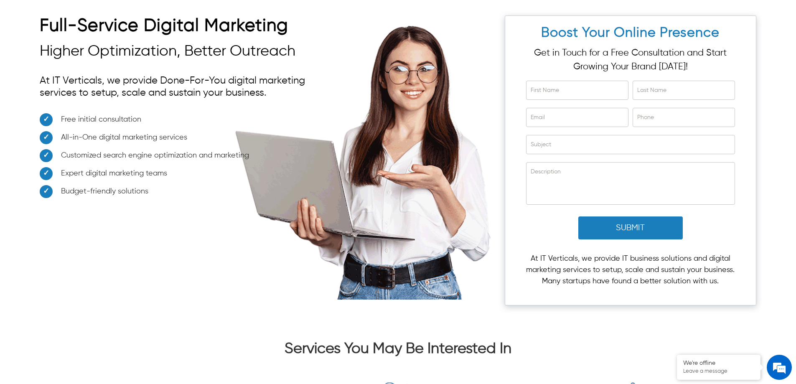
scroll to position [3260, 0]
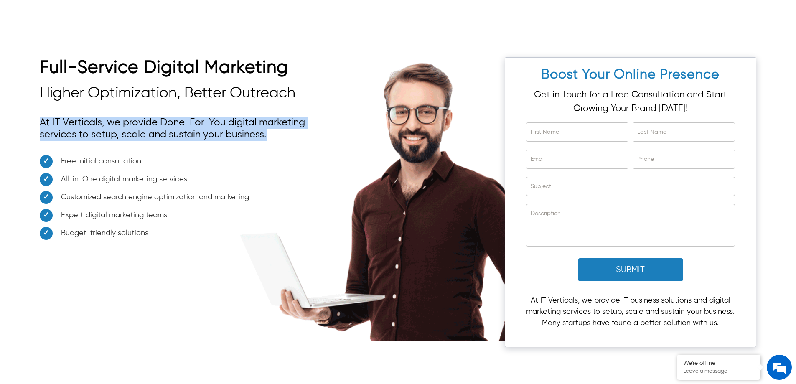
drag, startPoint x: 269, startPoint y: 138, endPoint x: 41, endPoint y: 117, distance: 228.4
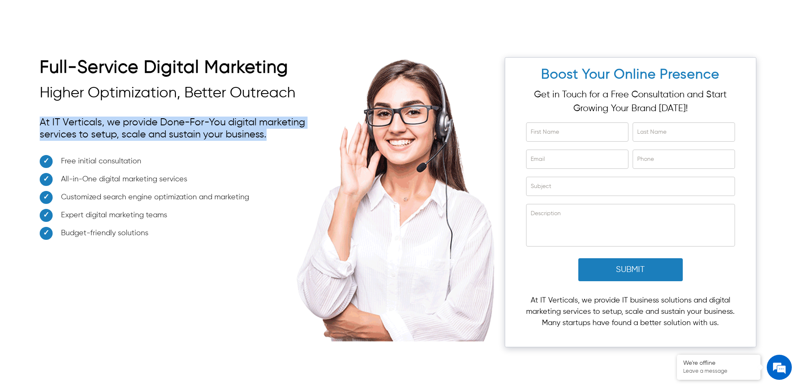
click at [41, 117] on p "At IT Verticals, we provide Done-For-You digital marketing services to setup, s…" at bounding box center [183, 128] width 287 height 33
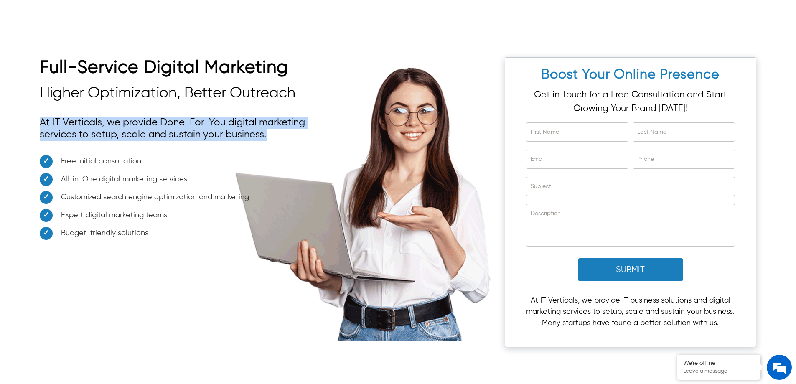
click at [122, 128] on p "At IT Verticals, we provide Done-For-You digital marketing services to setup, s…" at bounding box center [183, 128] width 287 height 33
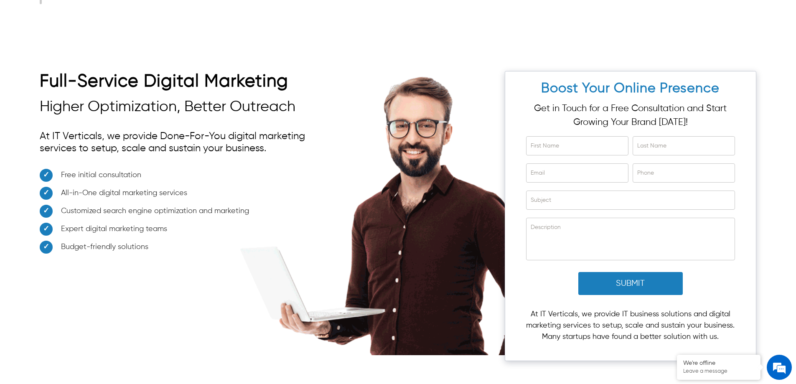
scroll to position [0, 0]
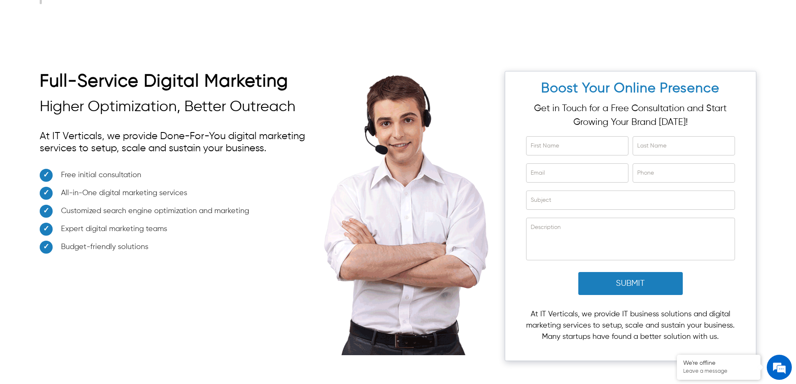
click at [266, 137] on p "At IT Verticals, we provide Done-For-You digital marketing services to setup, s…" at bounding box center [183, 142] width 287 height 33
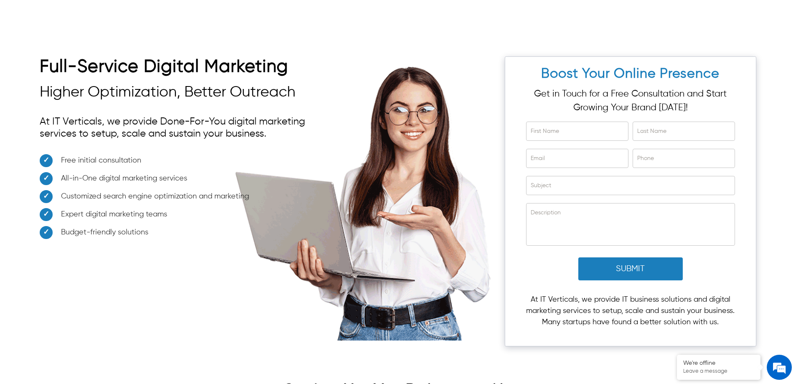
scroll to position [3191, 0]
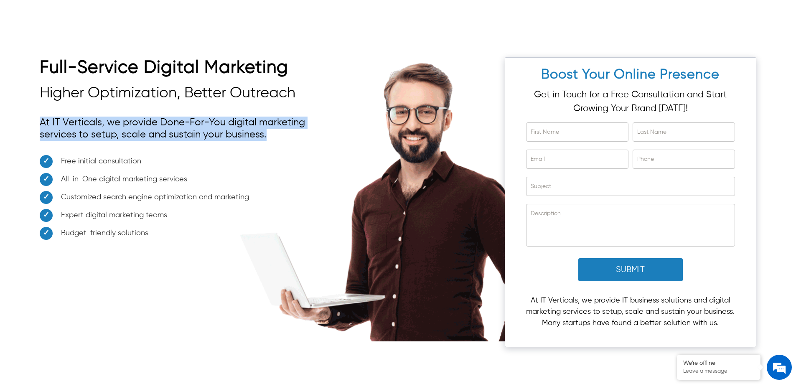
drag, startPoint x: 266, startPoint y: 137, endPoint x: 31, endPoint y: 125, distance: 235.6
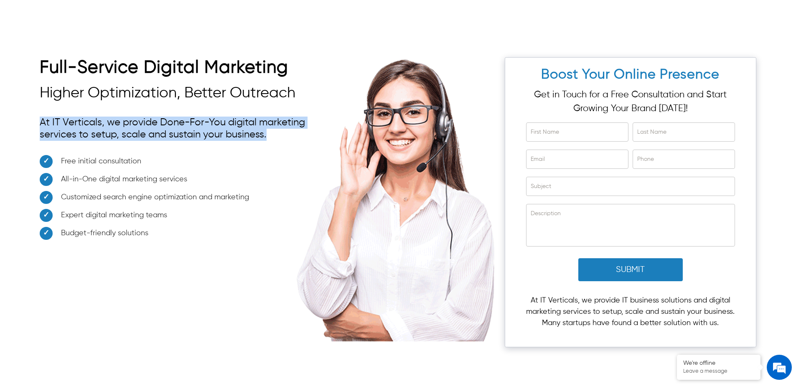
click at [31, 125] on div "Full-Service Digital Marketing Higher Optimization, Better Outreach At IT Verti…" at bounding box center [398, 197] width 796 height 331
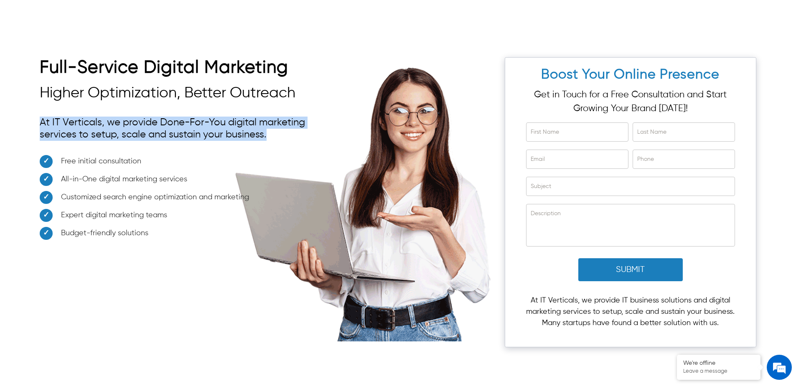
click at [278, 132] on p "At IT Verticals, we provide Done-For-You digital marketing services to setup, s…" at bounding box center [183, 128] width 287 height 33
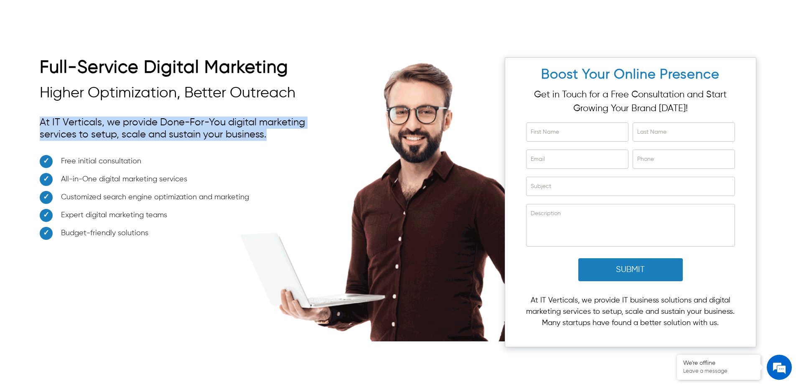
drag, startPoint x: 273, startPoint y: 137, endPoint x: 31, endPoint y: 118, distance: 243.1
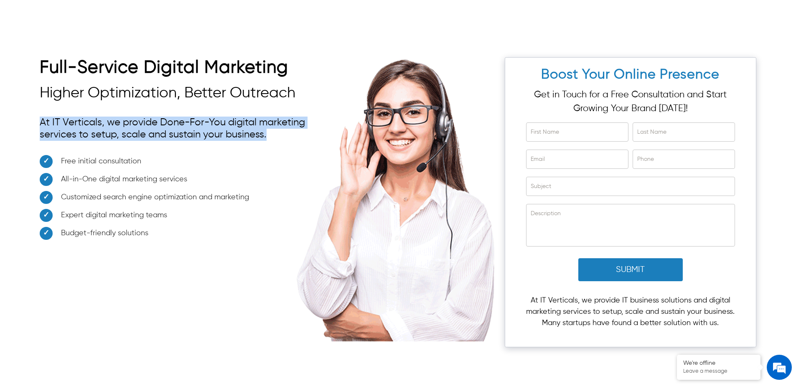
click at [31, 118] on div "Full-Service Digital Marketing Higher Optimization, Better Outreach At IT Verti…" at bounding box center [398, 197] width 796 height 331
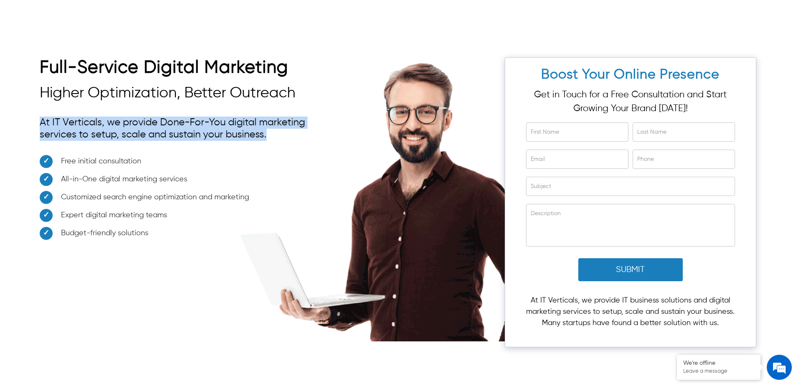
click at [198, 136] on p "At IT Verticals, we provide Done-For-You digital marketing services to setup, s…" at bounding box center [183, 128] width 287 height 33
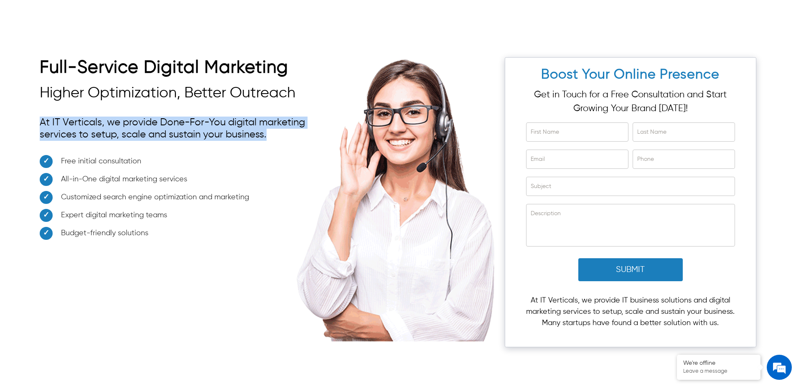
drag, startPoint x: 271, startPoint y: 137, endPoint x: 28, endPoint y: 117, distance: 243.6
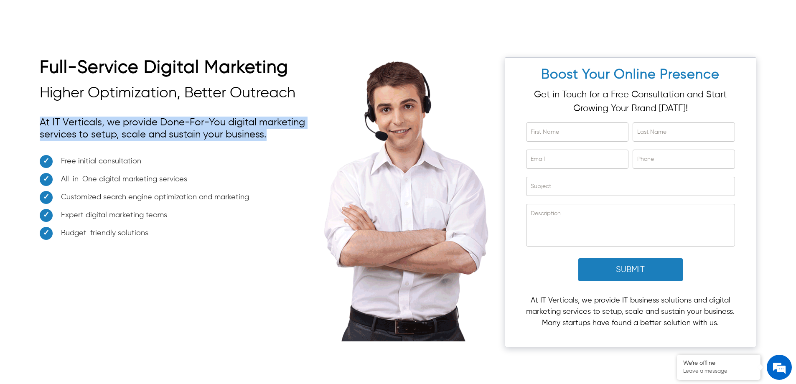
click at [28, 117] on div "Full-Service Digital Marketing Higher Optimization, Better Outreach At IT Verti…" at bounding box center [398, 197] width 796 height 331
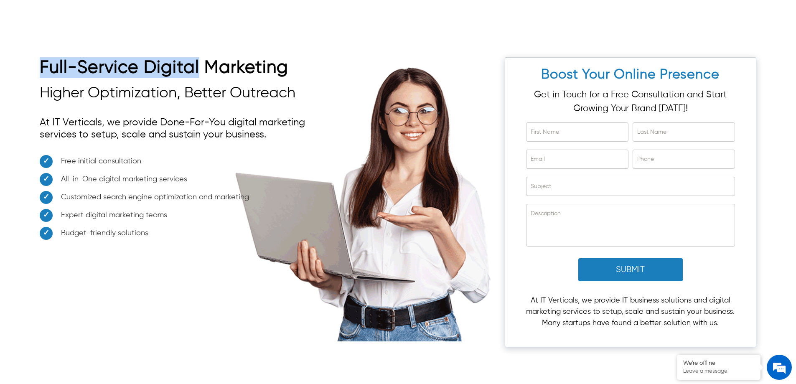
drag, startPoint x: 43, startPoint y: 72, endPoint x: 204, endPoint y: 77, distance: 161.8
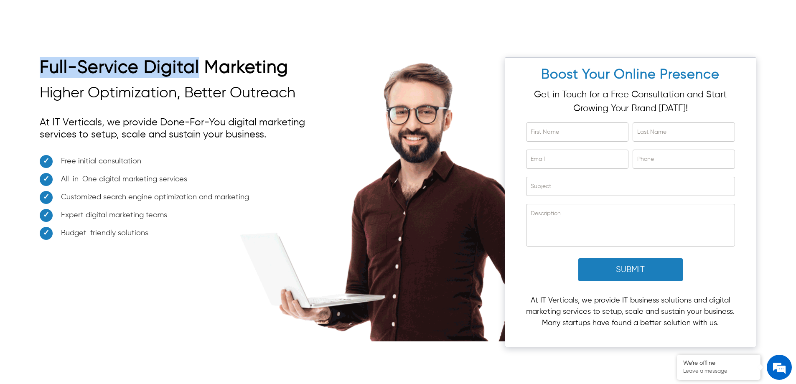
click at [201, 70] on h2 "Full-Service Digital Marketing" at bounding box center [183, 69] width 287 height 25
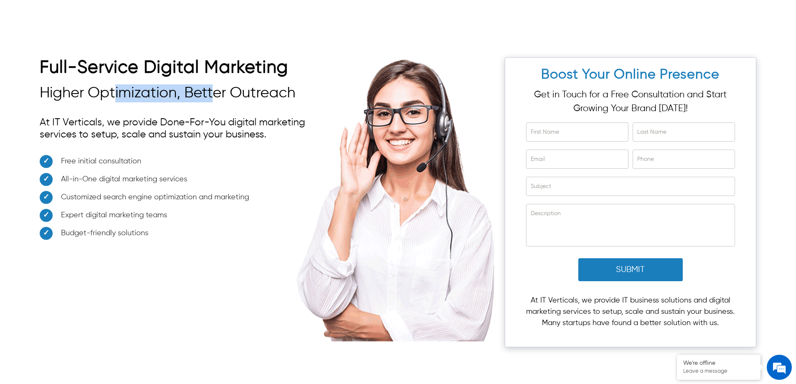
drag, startPoint x: 113, startPoint y: 89, endPoint x: 210, endPoint y: 103, distance: 98.0
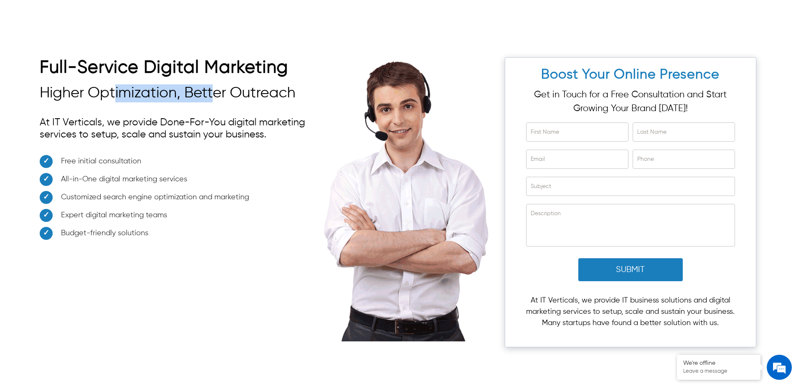
click at [217, 84] on div "Full-Service Digital Marketing Higher Optimization, Better Outreach At IT Verti…" at bounding box center [183, 151] width 287 height 188
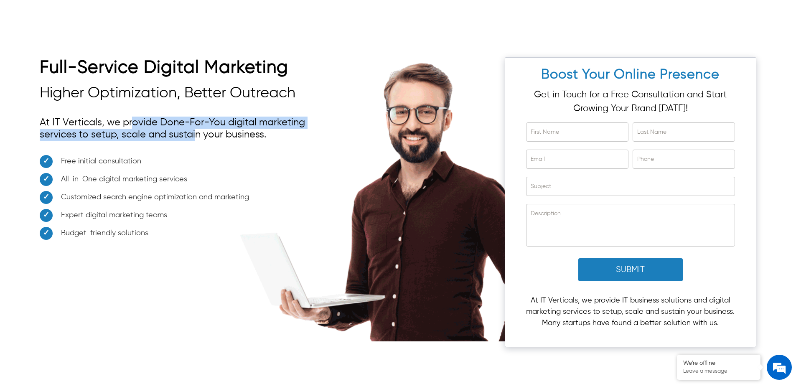
drag, startPoint x: 132, startPoint y: 116, endPoint x: 222, endPoint y: 130, distance: 90.1
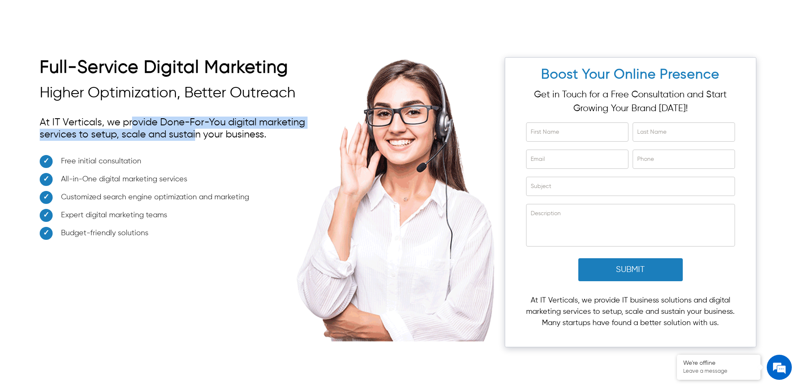
click at [222, 130] on p "At IT Verticals, we provide Done-For-You digital marketing services to setup, s…" at bounding box center [183, 128] width 287 height 33
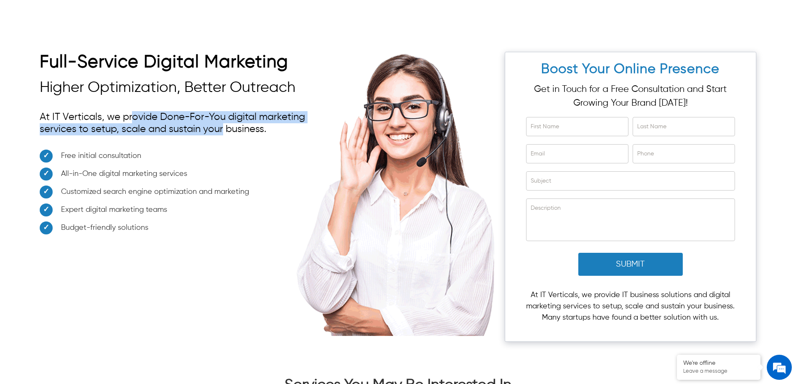
scroll to position [3211, 0]
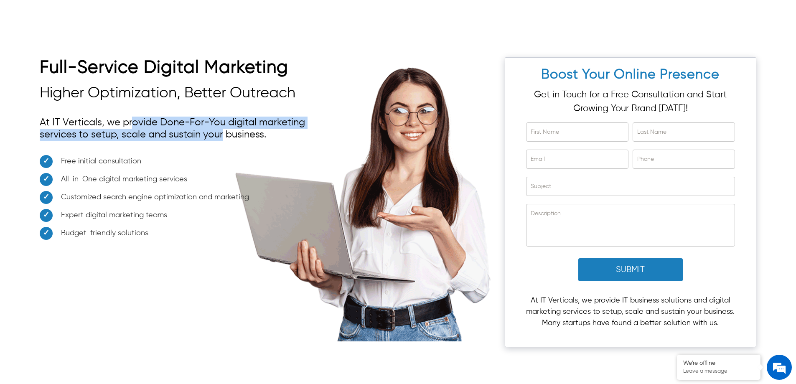
click at [147, 121] on p "At IT Verticals, we provide Done-For-You digital marketing services to setup, s…" at bounding box center [183, 128] width 287 height 33
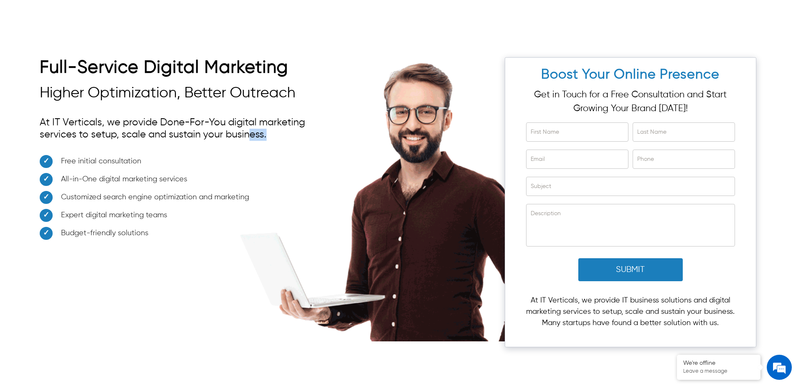
drag, startPoint x: 285, startPoint y: 136, endPoint x: 221, endPoint y: 127, distance: 64.6
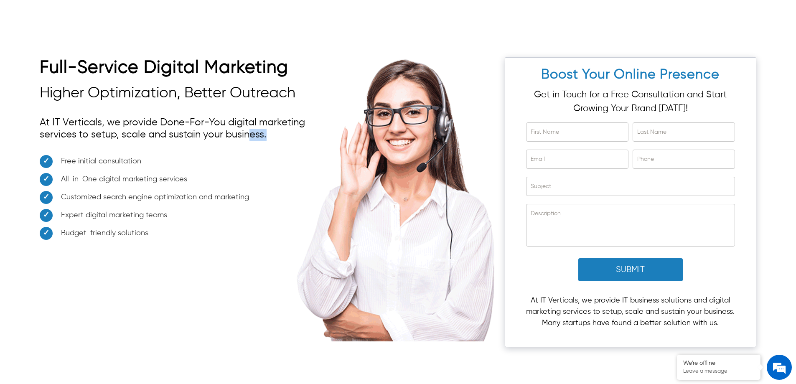
click at [221, 127] on p "At IT Verticals, we provide Done-For-You digital marketing services to setup, s…" at bounding box center [183, 128] width 287 height 33
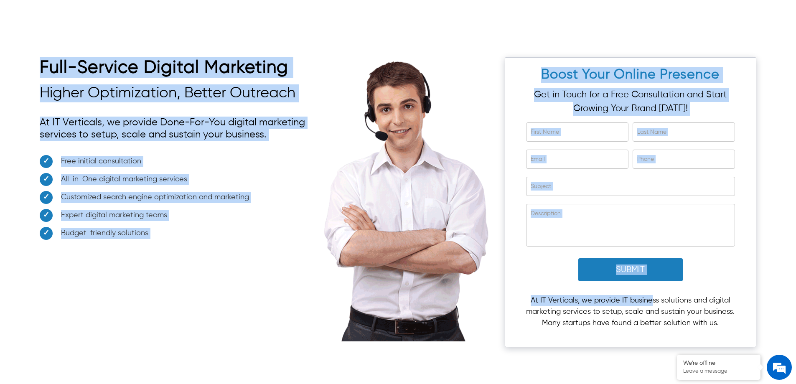
drag, startPoint x: 33, startPoint y: 64, endPoint x: 655, endPoint y: 293, distance: 662.6
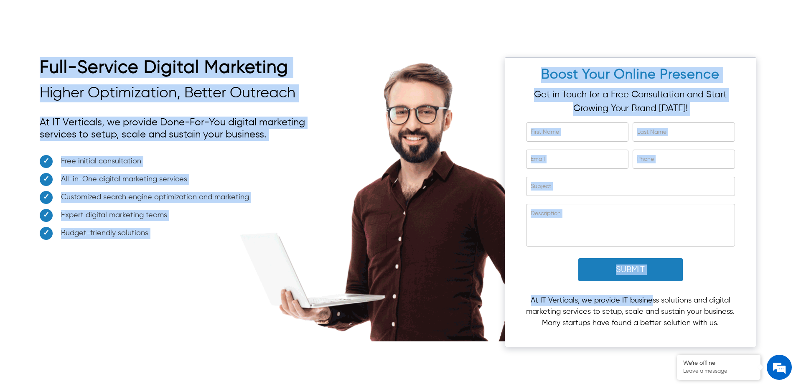
click at [653, 293] on div "Full-Service Digital Marketing Higher Optimization, Better Outreach At IT Verti…" at bounding box center [398, 197] width 796 height 331
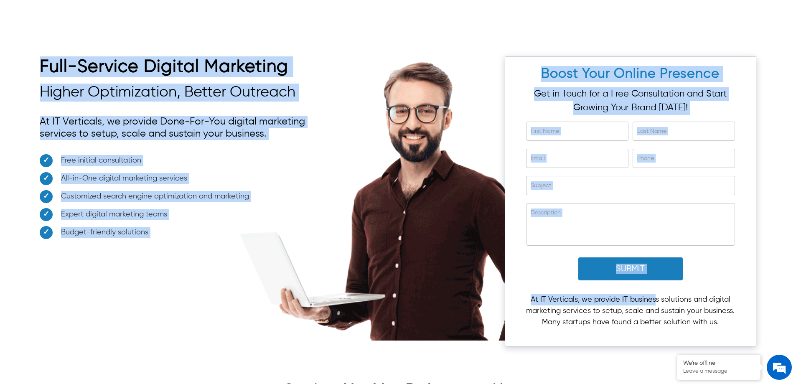
scroll to position [3136, 0]
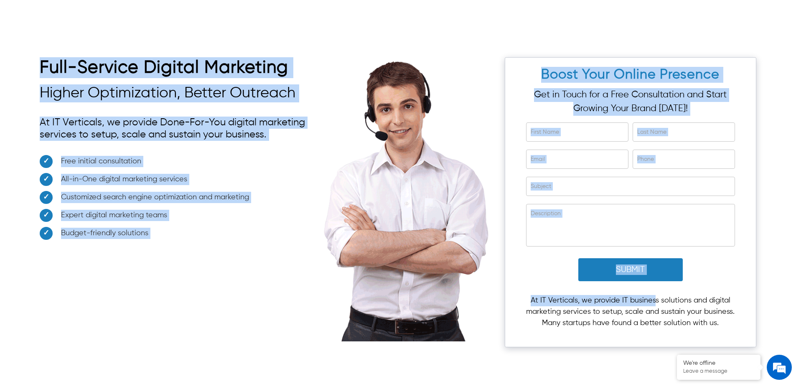
click at [164, 143] on p "At IT Verticals, we provide Done-For-You digital marketing services to setup, s…" at bounding box center [183, 128] width 287 height 33
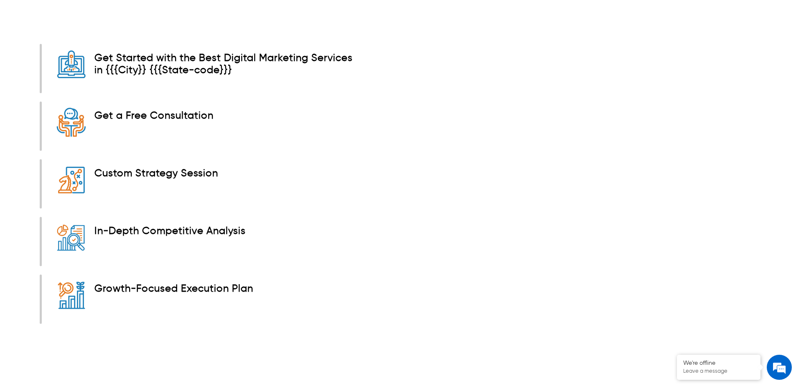
scroll to position [2761, 0]
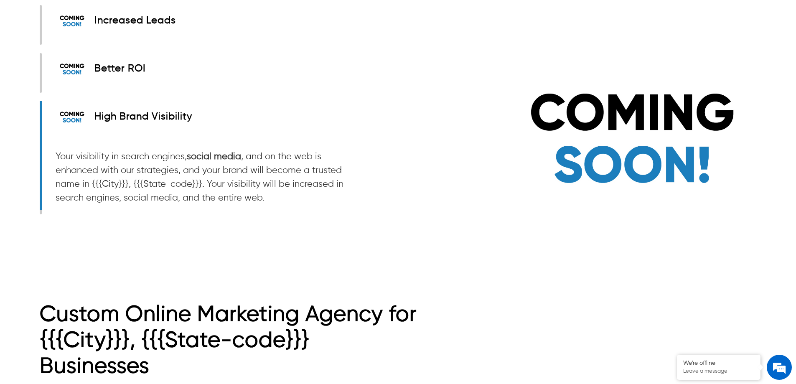
scroll to position [1254, 0]
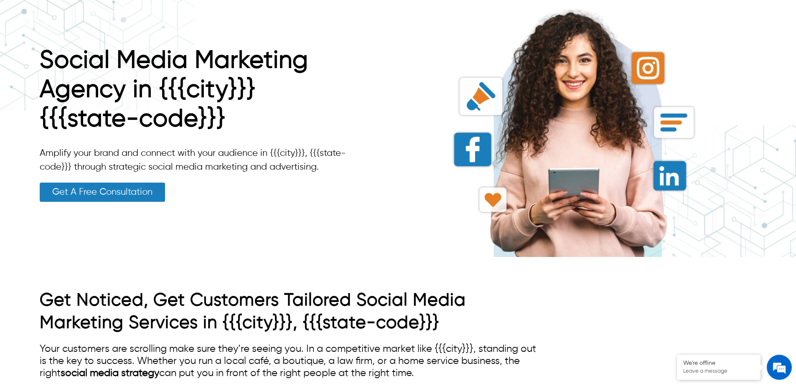
click at [105, 189] on link "Get A Free Consultation" at bounding box center [102, 192] width 125 height 19
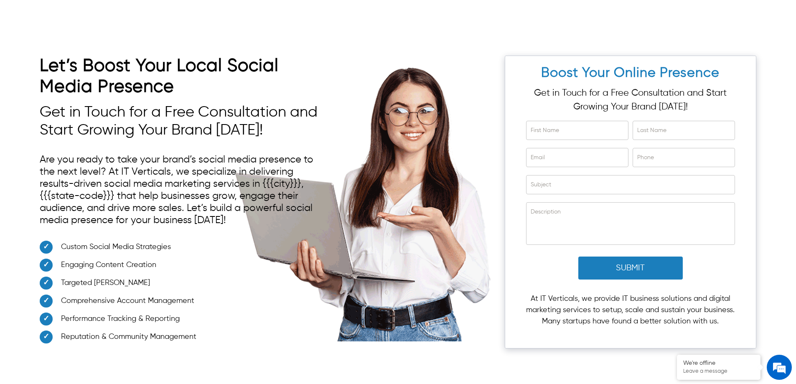
scroll to position [3347, 0]
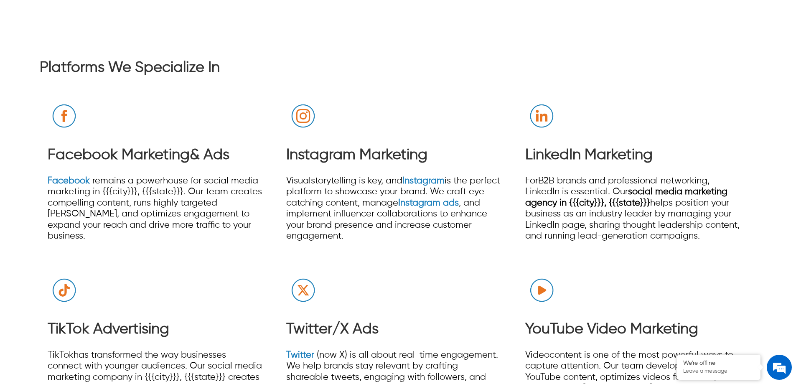
scroll to position [2633, 0]
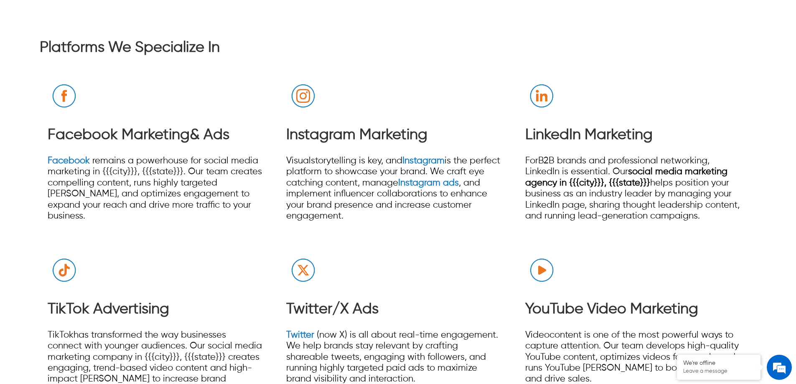
drag, startPoint x: 429, startPoint y: 163, endPoint x: 120, endPoint y: 178, distance: 310.1
click at [133, 183] on span ". Our team creates compelling content, runs highly targeted ad campaigns, and o…" at bounding box center [155, 193] width 214 height 53
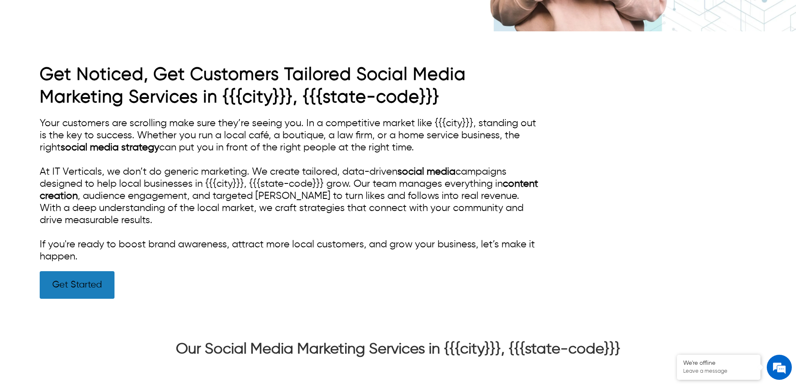
scroll to position [293, 0]
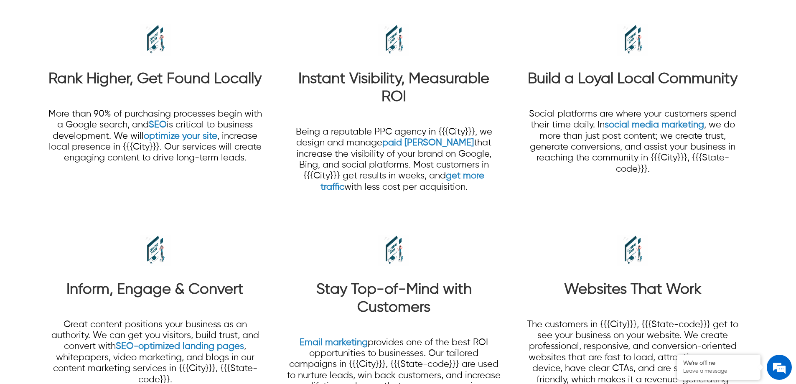
scroll to position [711, 0]
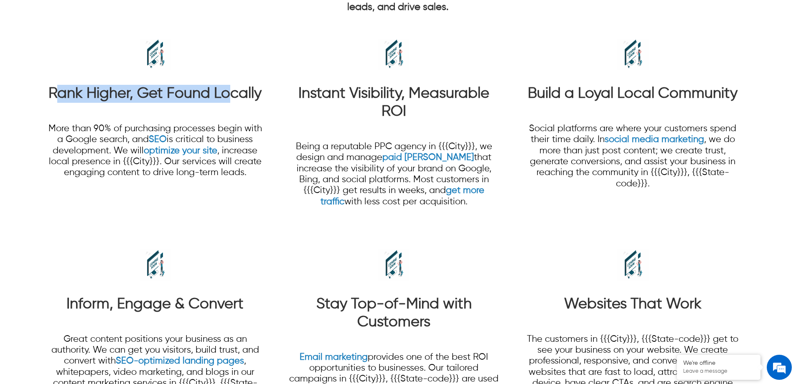
drag, startPoint x: 61, startPoint y: 103, endPoint x: 276, endPoint y: 72, distance: 217.9
click at [273, 74] on section "Rank Higher, Get Found Locally More than 90% of purchasing processes begin with…" at bounding box center [398, 227] width 717 height 421
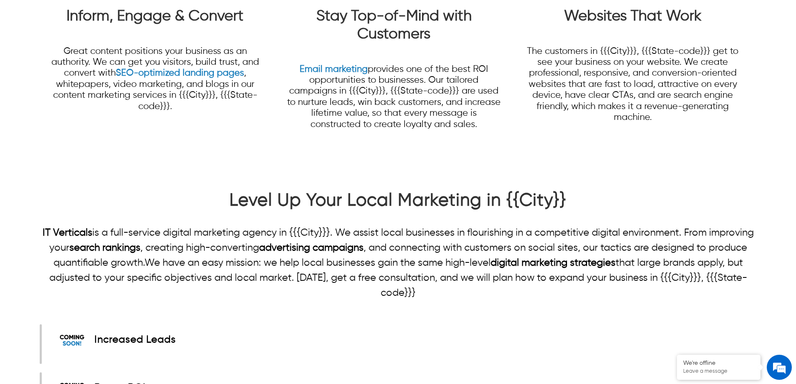
scroll to position [1004, 0]
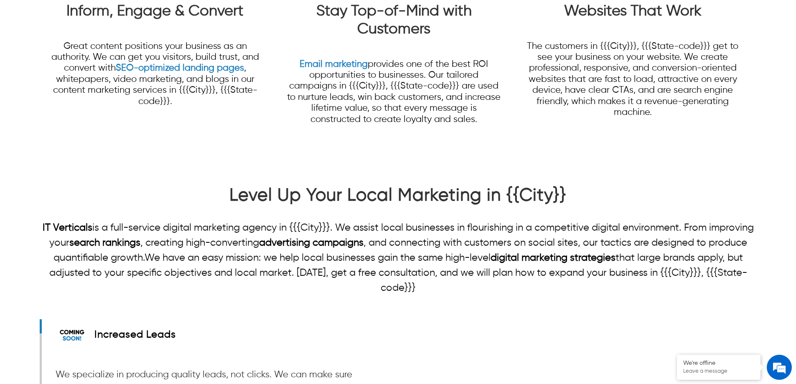
drag, startPoint x: 676, startPoint y: 112, endPoint x: 667, endPoint y: 114, distance: 9.8
click at [672, 114] on p "The customers in {{{City}}}, {{{State-code}}} get to see your business on your …" at bounding box center [632, 79] width 215 height 77
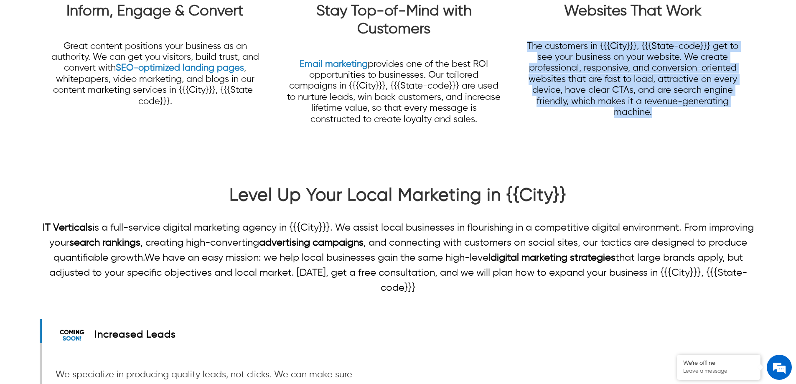
drag, startPoint x: 663, startPoint y: 115, endPoint x: 551, endPoint y: 62, distance: 123.2
click at [527, 43] on p "The customers in {{{City}}}, {{{State-code}}} get to see your business on your …" at bounding box center [632, 79] width 215 height 77
click at [680, 107] on p "The customers in {{{City}}}, {{{State-code}}} get to see your business on your …" at bounding box center [632, 79] width 215 height 77
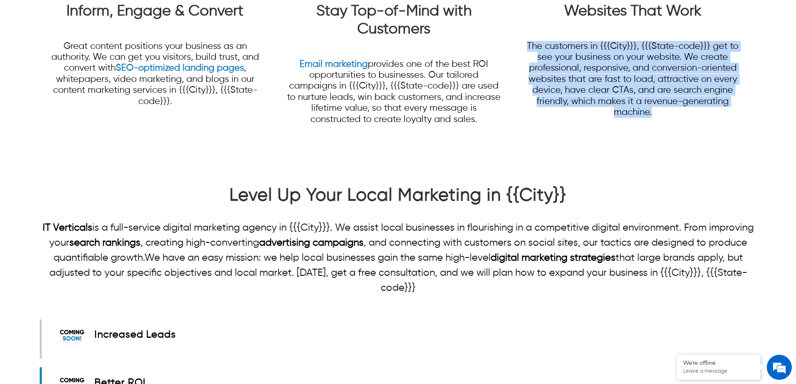
drag, startPoint x: 665, startPoint y: 121, endPoint x: 526, endPoint y: 46, distance: 157.3
click at [526, 46] on p "The customers in {{{City}}}, {{{State-code}}} get to see your business on your …" at bounding box center [632, 80] width 215 height 96
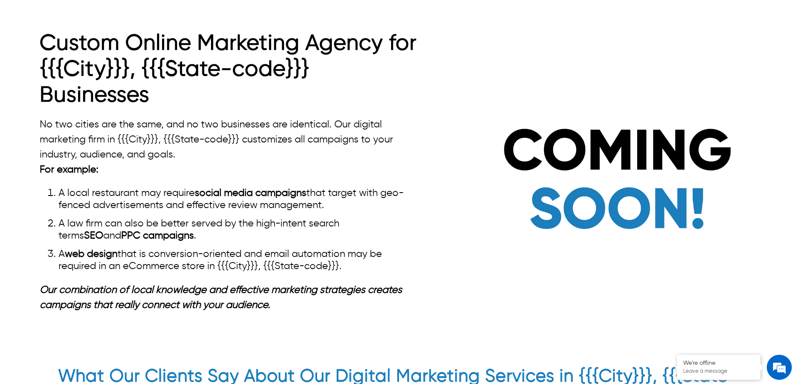
scroll to position [1589, 0]
drag, startPoint x: 352, startPoint y: 264, endPoint x: 41, endPoint y: 184, distance: 321.6
click at [41, 188] on ol "A local restaurant may require social media campaigns that target with geo-fenc…" at bounding box center [230, 230] width 380 height 85
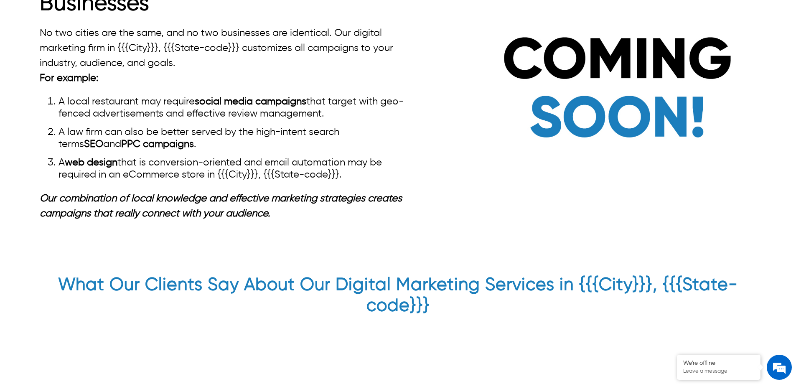
scroll to position [1714, 0]
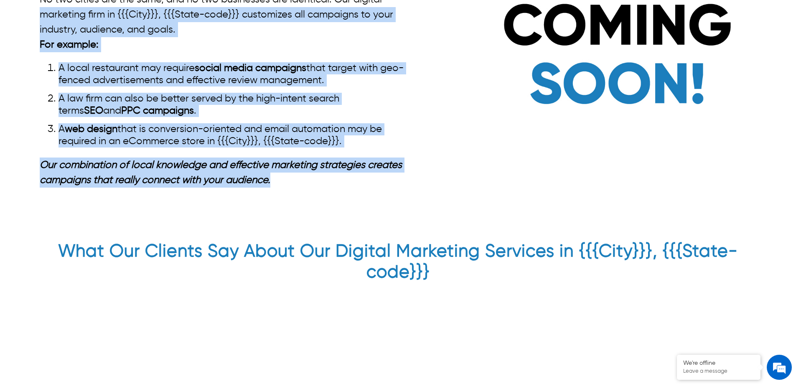
drag, startPoint x: 275, startPoint y: 178, endPoint x: 36, endPoint y: 14, distance: 289.8
click at [36, 14] on div "Custom Online Marketing Agency for {{{City}}}, {{{State-code}}} Businesses No t…" at bounding box center [398, 50] width 796 height 313
click at [134, 84] on ol "A local restaurant may require social media campaigns that target with geo-fenc…" at bounding box center [230, 104] width 380 height 85
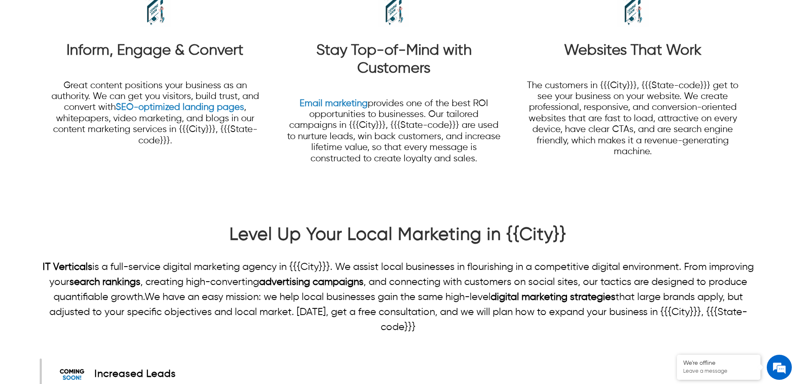
scroll to position [1087, 0]
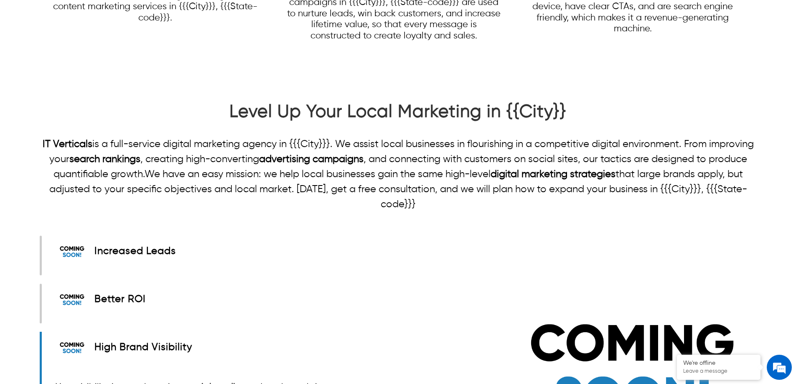
click at [565, 110] on h2 "Level Up Your Local Marketing in {{City}}" at bounding box center [398, 114] width 717 height 25
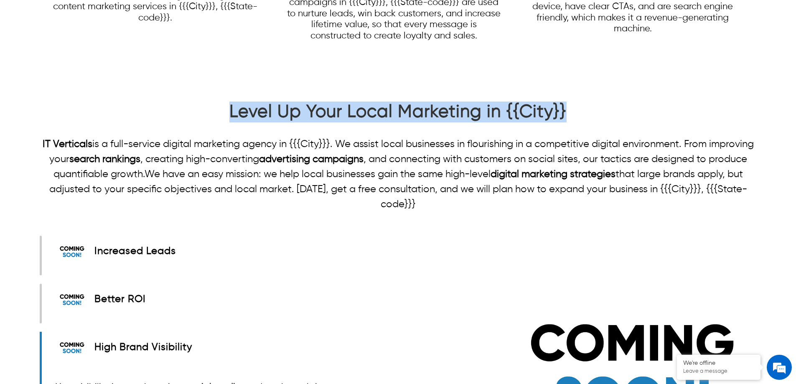
drag, startPoint x: 565, startPoint y: 111, endPoint x: 198, endPoint y: 114, distance: 367.0
click at [198, 114] on h2 "Level Up Your Local Marketing in {{City}}" at bounding box center [398, 114] width 717 height 25
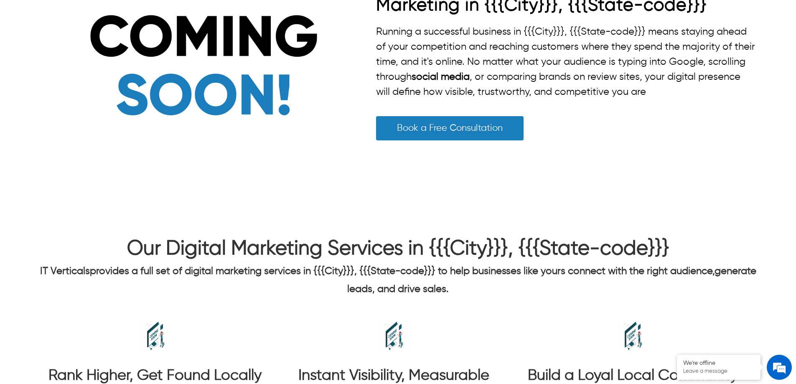
scroll to position [418, 0]
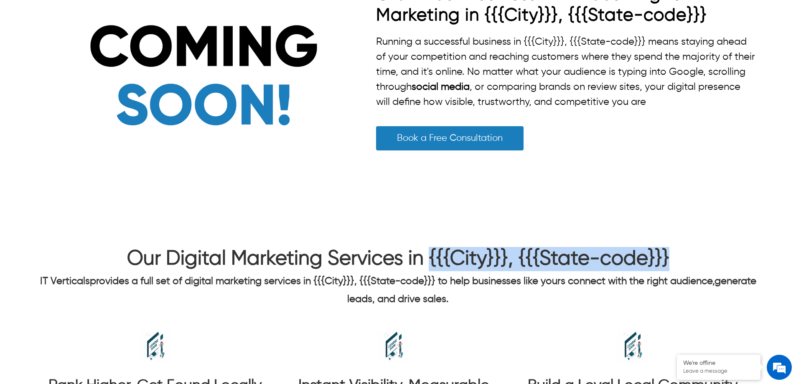
drag, startPoint x: 673, startPoint y: 258, endPoint x: 431, endPoint y: 265, distance: 241.7
click at [431, 265] on div "Our Digital Marketing Services in {{{City}}}, {{{State-code}}}" at bounding box center [398, 259] width 717 height 24
click at [431, 265] on span "Our Digital Marketing Services in {{{City}}}, {{{State-code}}}" at bounding box center [398, 259] width 543 height 20
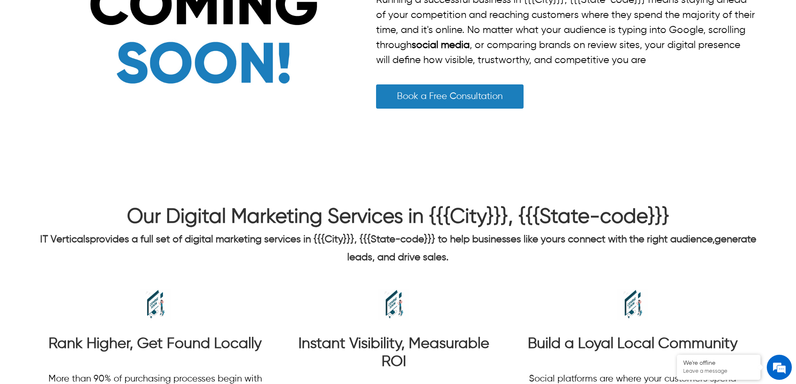
scroll to position [753, 0]
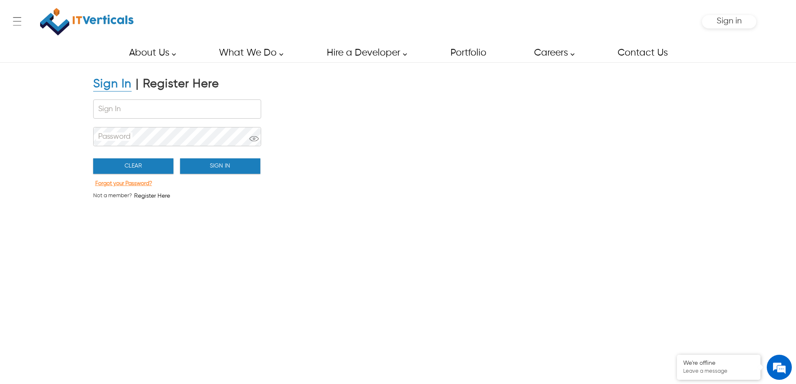
click at [135, 185] on button "Forgot your Password?" at bounding box center [123, 183] width 61 height 11
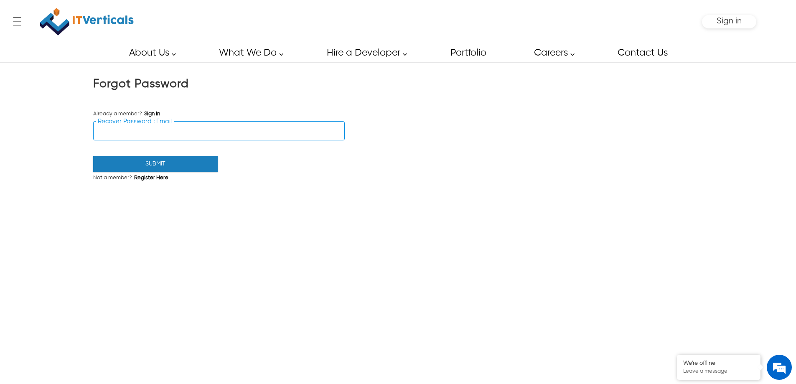
click at [181, 132] on input "Recover Password : Email" at bounding box center [219, 131] width 251 height 18
type input "**********"
click at [179, 166] on button "Submit" at bounding box center [155, 163] width 125 height 15
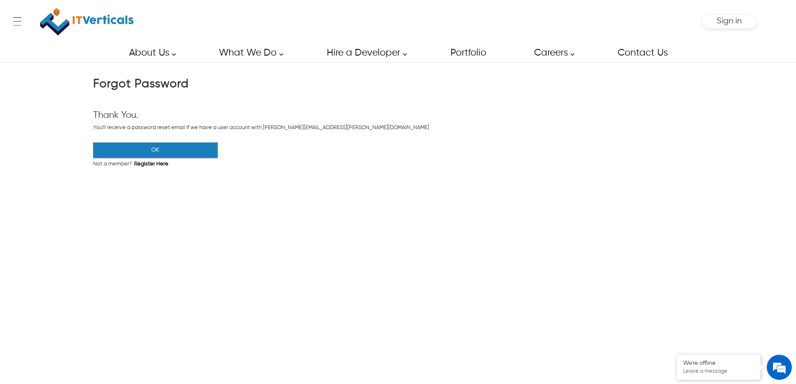
click at [204, 153] on button "OK" at bounding box center [155, 150] width 125 height 15
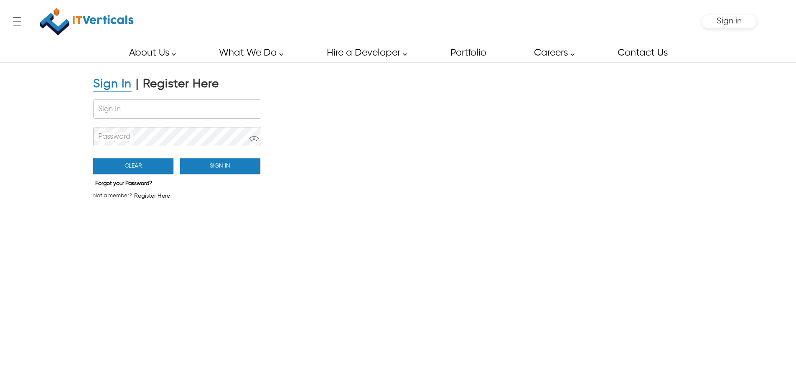
click at [227, 95] on div "Sign In | Register Here Sign In Password Clear Sign In Forgot your Password? No…" at bounding box center [212, 142] width 264 height 161
click at [228, 104] on input "Sign In" at bounding box center [177, 109] width 167 height 18
click at [390, 133] on div "Sign In | Register Here Sign In Password Clear Sign In Forgot your Password? No…" at bounding box center [398, 225] width 796 height 326
click at [219, 114] on input "Sign In" at bounding box center [177, 109] width 167 height 18
click at [429, 160] on div "Sign In | Register Here Sign In Password Clear Sign In Forgot your Password? No…" at bounding box center [398, 225] width 796 height 326
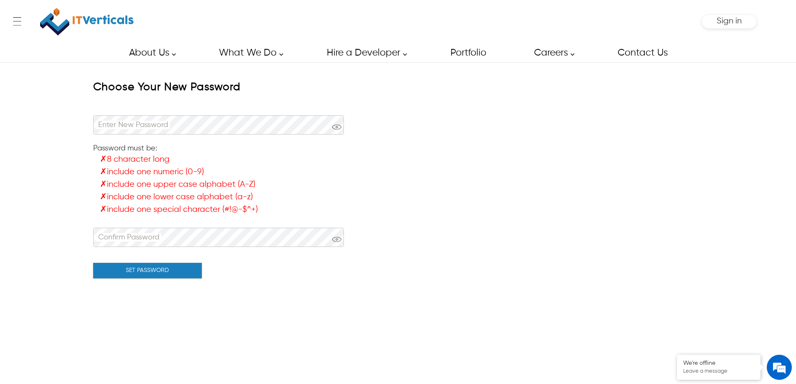
click at [205, 136] on div "Enter New Password" at bounding box center [218, 126] width 251 height 27
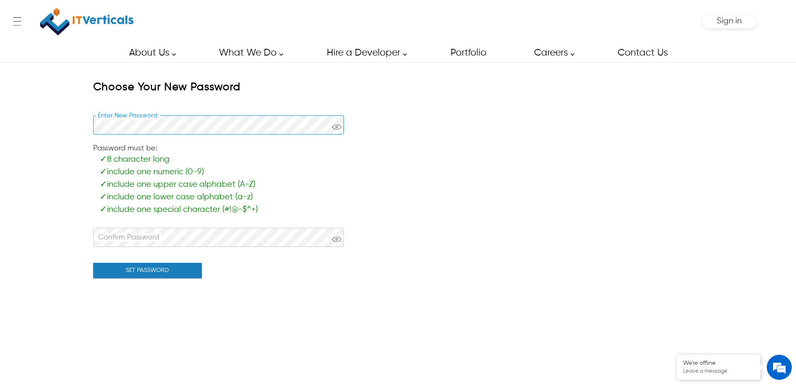
click at [76, 137] on div "Choose Your New Password Enter New Password Password must be: ✓ 8 character lon…" at bounding box center [398, 178] width 796 height 233
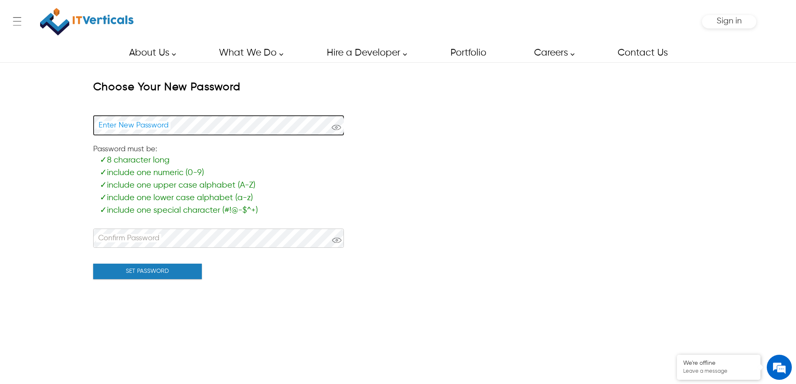
click at [332, 129] on span at bounding box center [336, 130] width 9 height 15
click at [332, 128] on span at bounding box center [336, 130] width 9 height 15
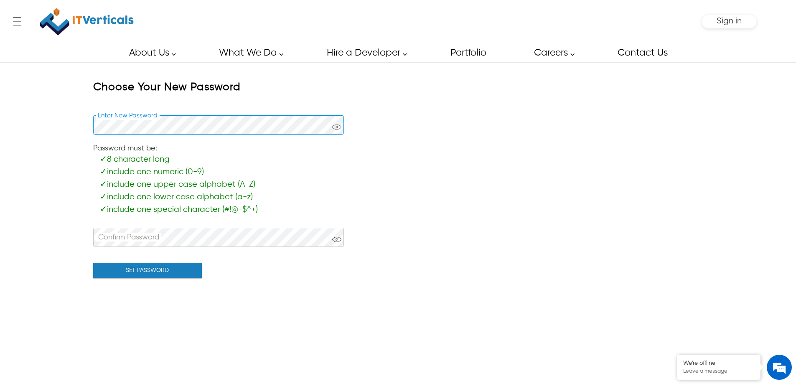
click at [86, 127] on div "Choose Your New Password Enter New Password Password must be: ✓ 8 character lon…" at bounding box center [212, 178] width 264 height 233
click at [28, 180] on div "Choose Your New Password Enter New Password Password must be: ✓ 8 character lon…" at bounding box center [398, 178] width 796 height 233
click at [149, 267] on button "SET PASSWORD" at bounding box center [147, 270] width 109 height 15
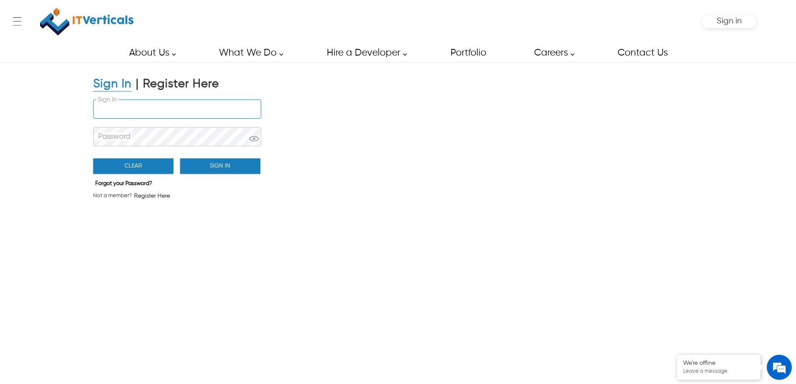
click at [170, 113] on input "Sign In" at bounding box center [177, 109] width 167 height 18
